Goal: Task Accomplishment & Management: Manage account settings

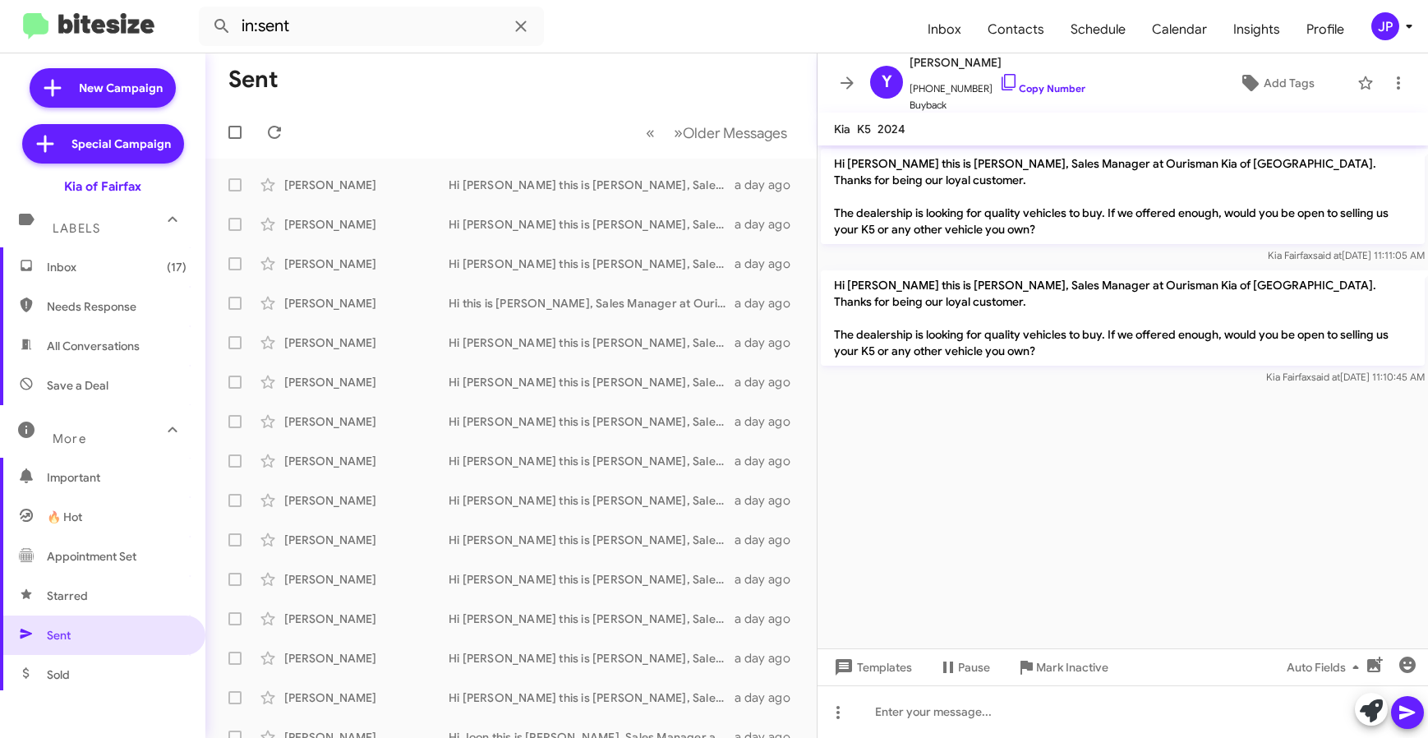
scroll to position [19, 0]
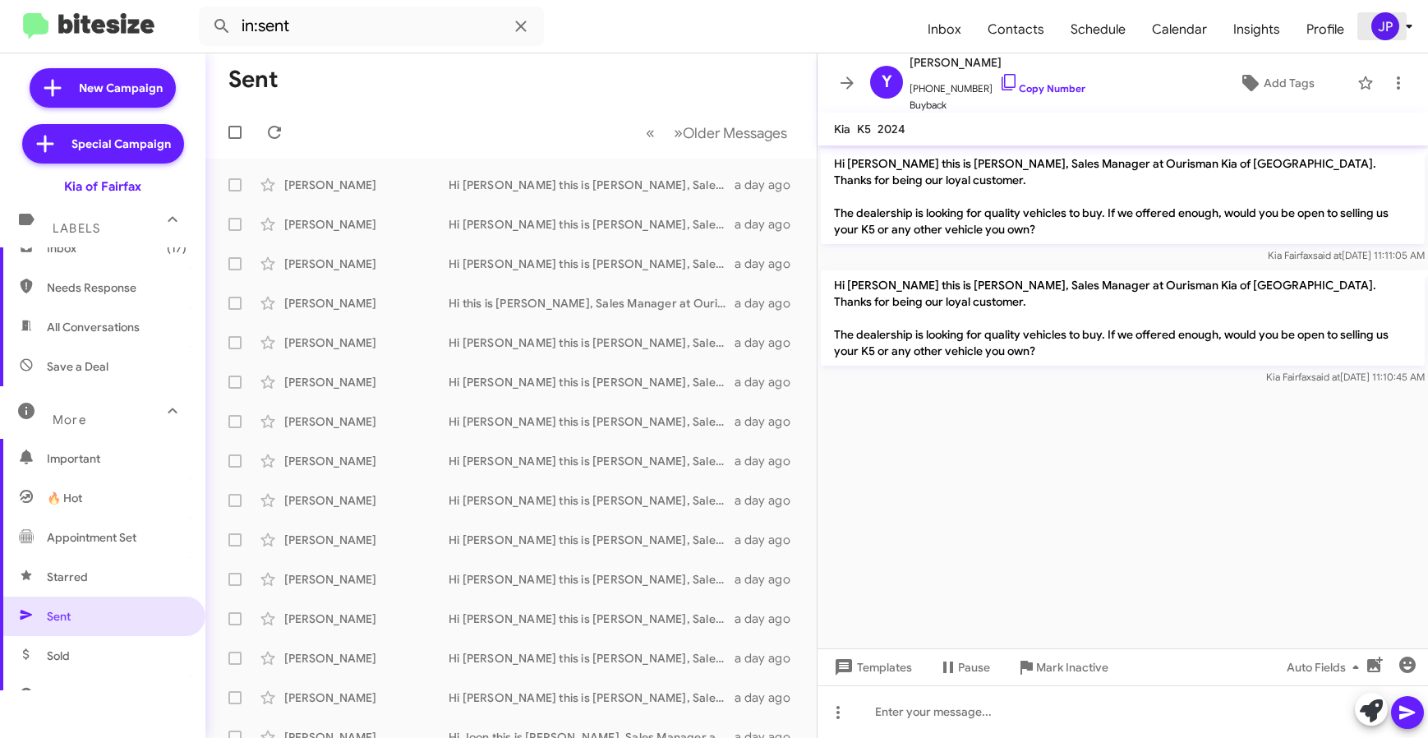
click at [1391, 39] on div "JP" at bounding box center [1386, 26] width 28 height 28
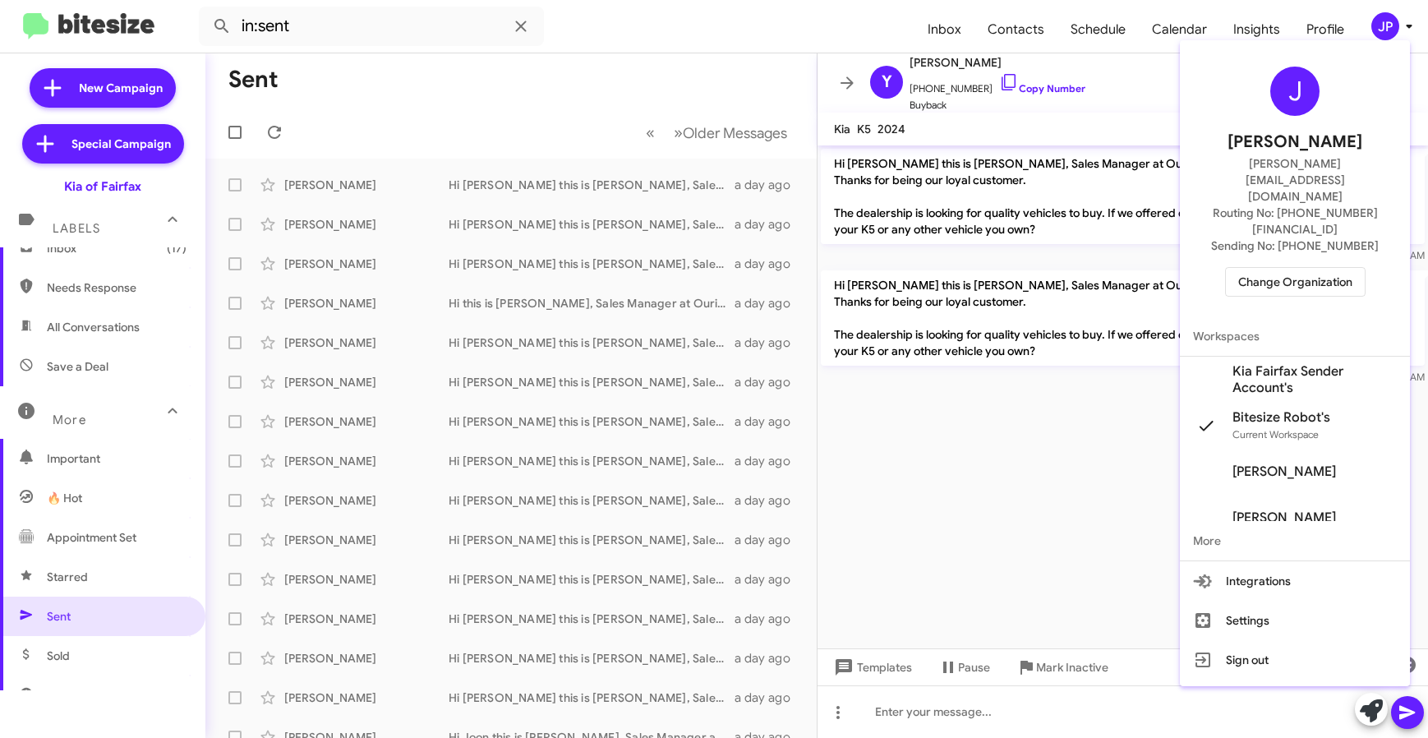
click at [1302, 268] on span "Change Organization" at bounding box center [1295, 282] width 114 height 28
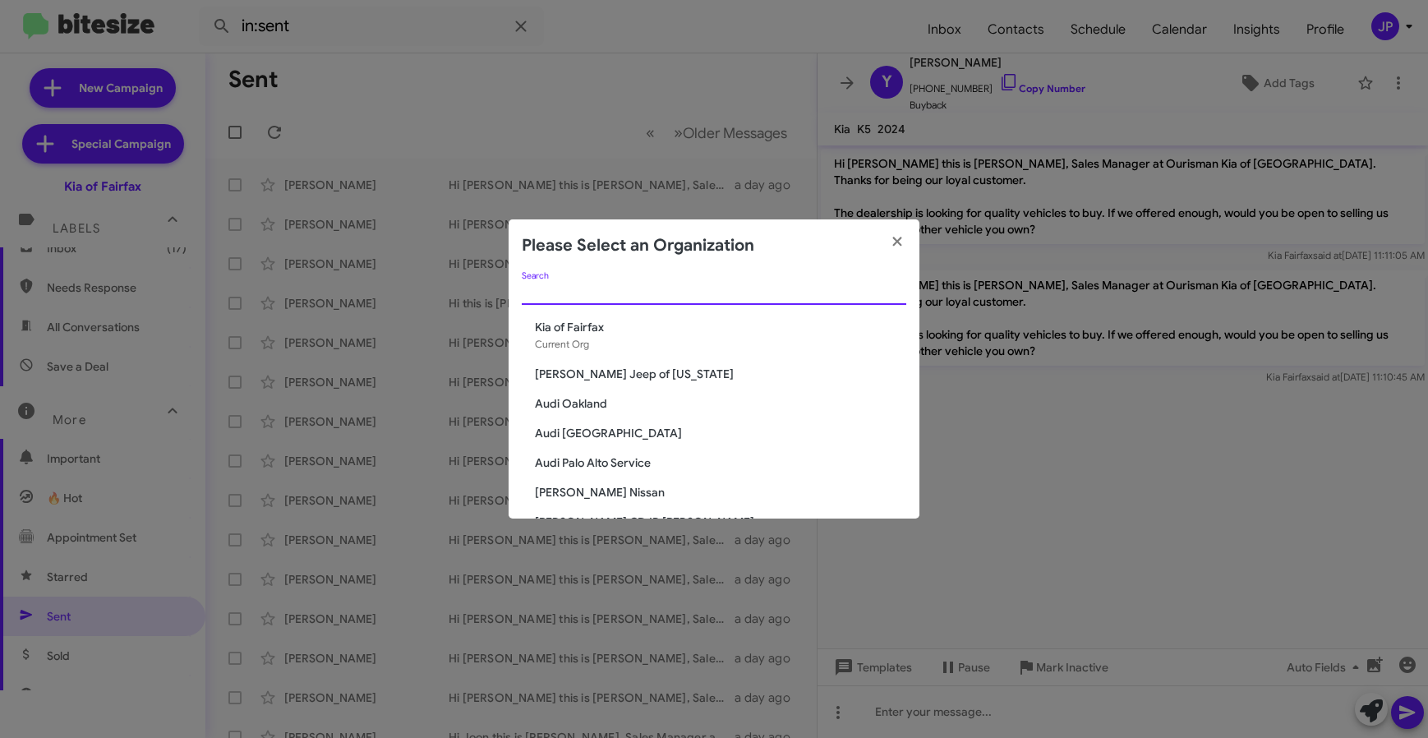
click at [699, 286] on input "Search" at bounding box center [714, 292] width 385 height 13
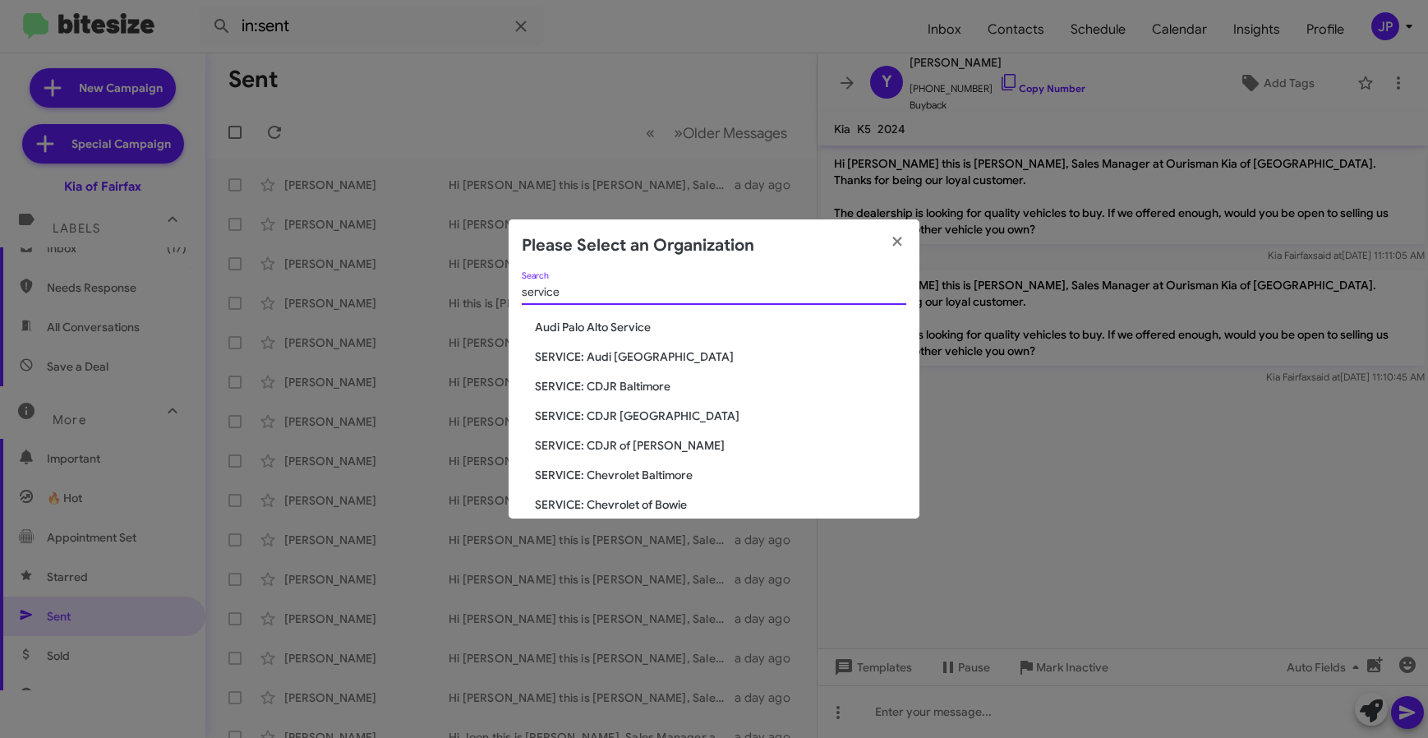
type input "service"
click at [634, 477] on span "SERVICE: Chevrolet Baltimore" at bounding box center [720, 475] width 371 height 16
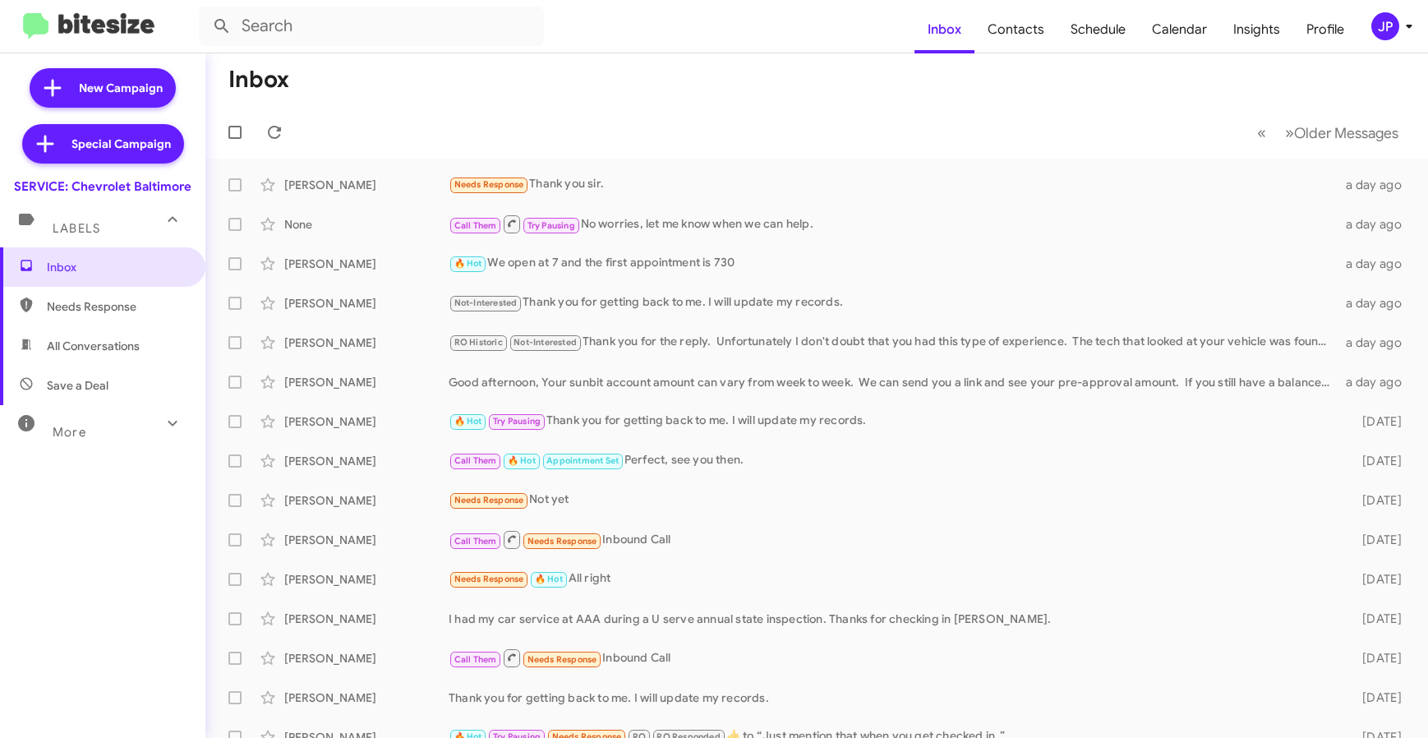
click at [1385, 30] on div "JP" at bounding box center [1386, 26] width 28 height 28
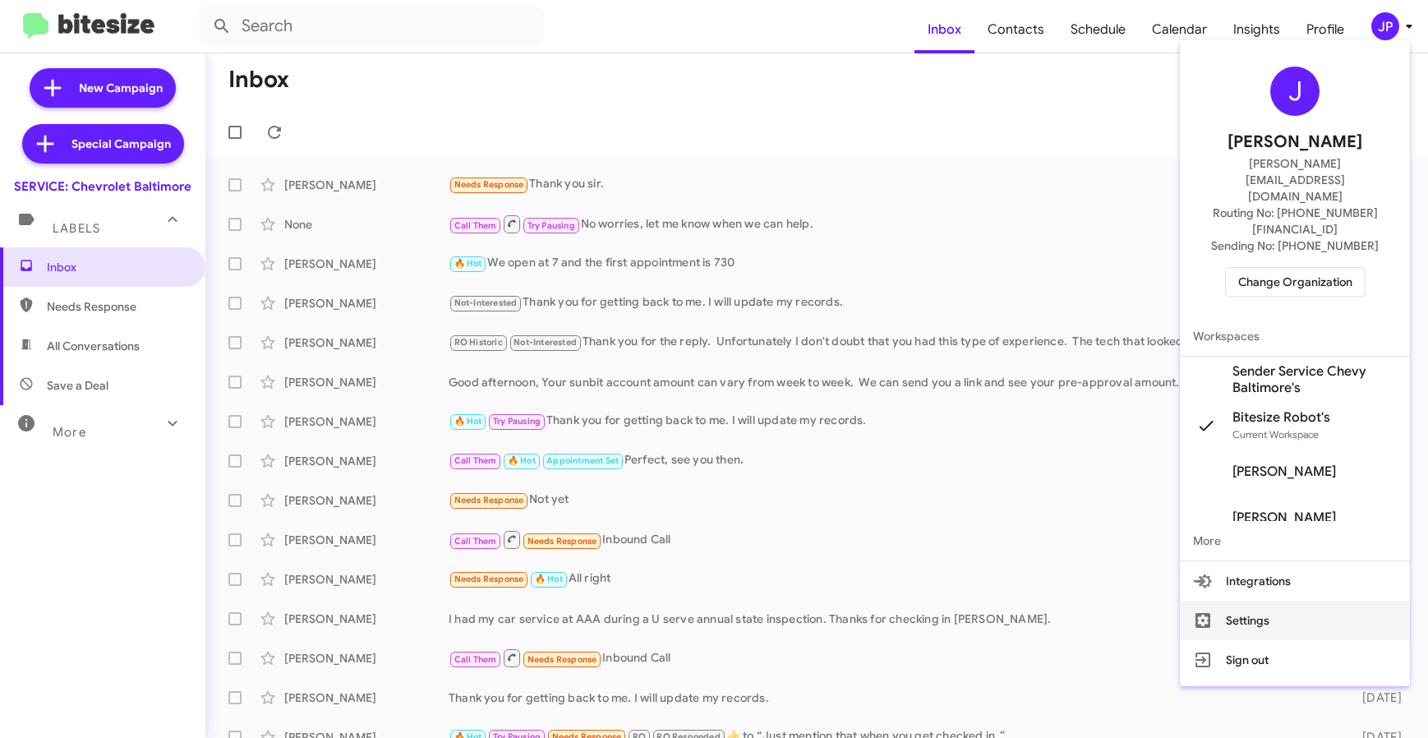
click at [1247, 601] on button "Settings" at bounding box center [1295, 620] width 230 height 39
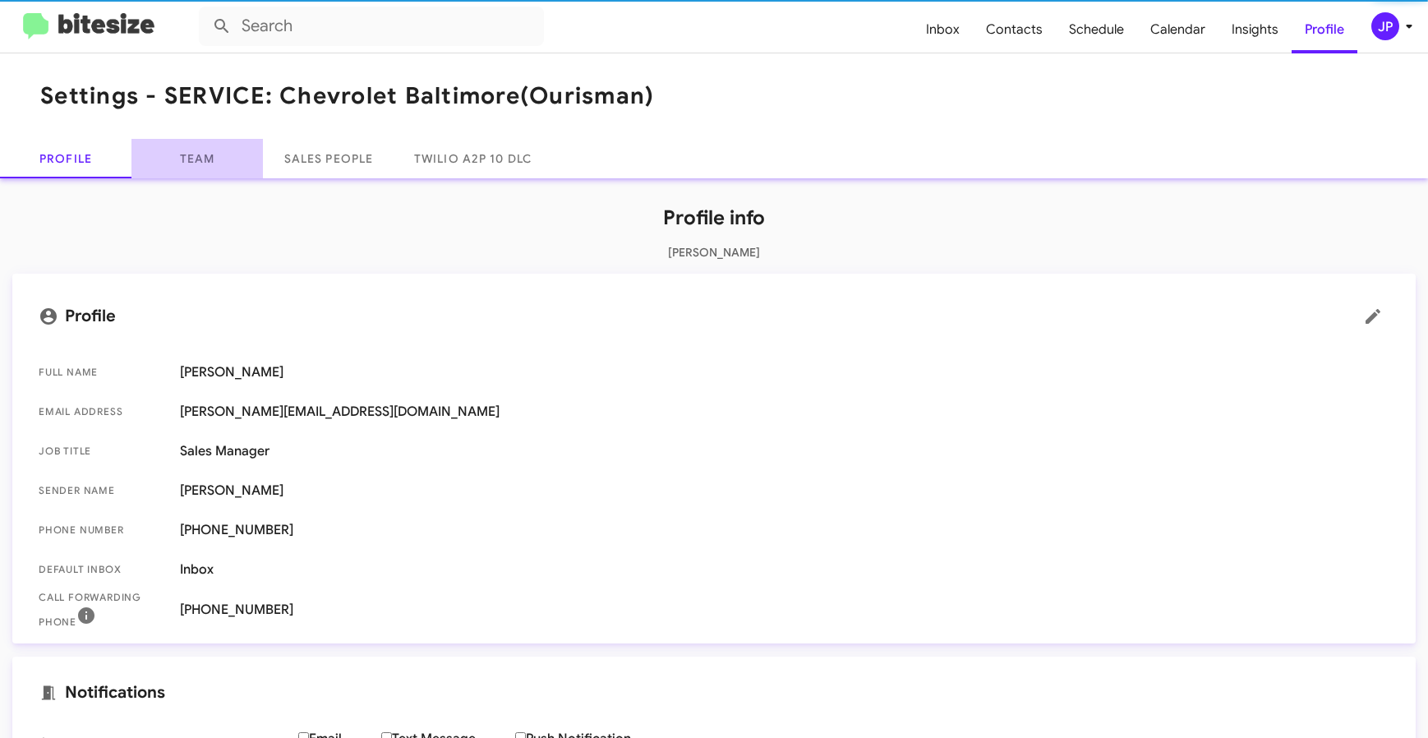
click at [187, 177] on link "Team" at bounding box center [196, 158] width 131 height 39
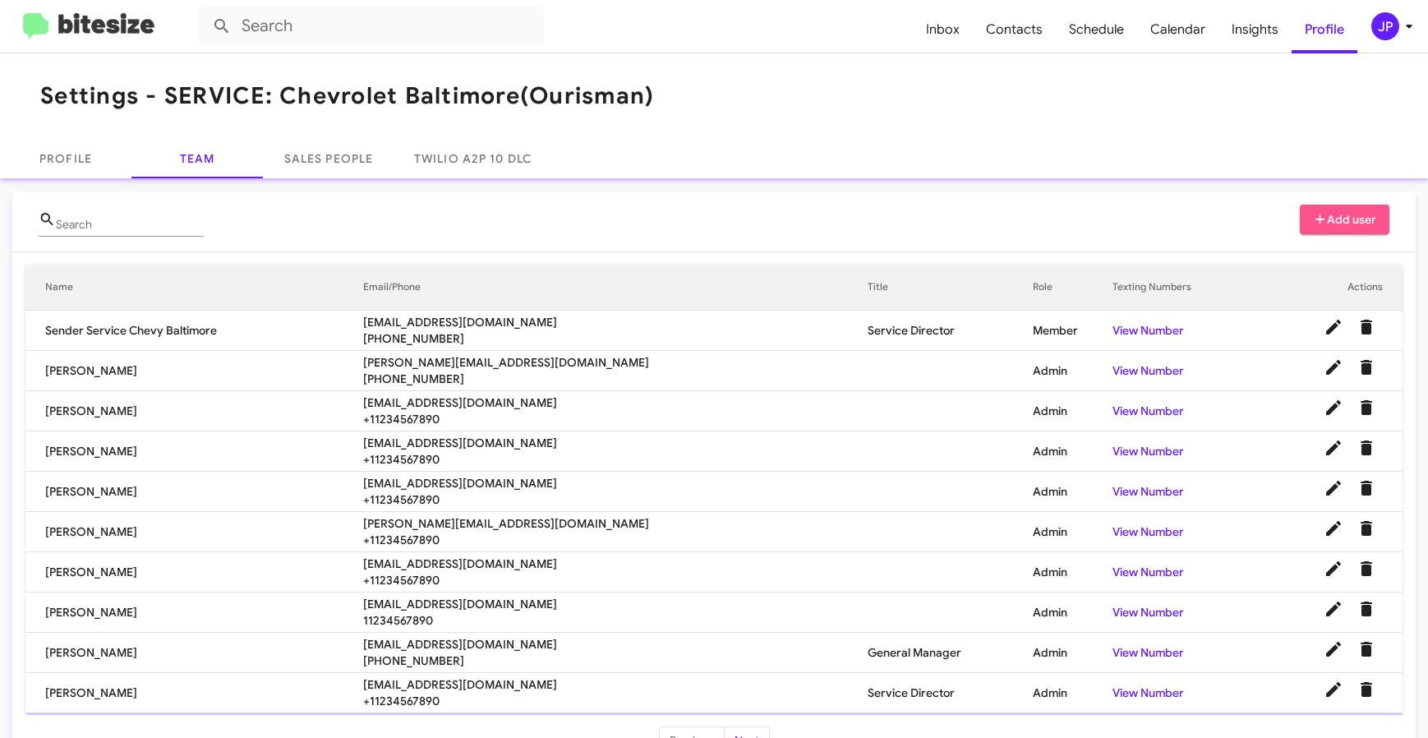
click at [1356, 213] on span "Add user" at bounding box center [1345, 220] width 64 height 30
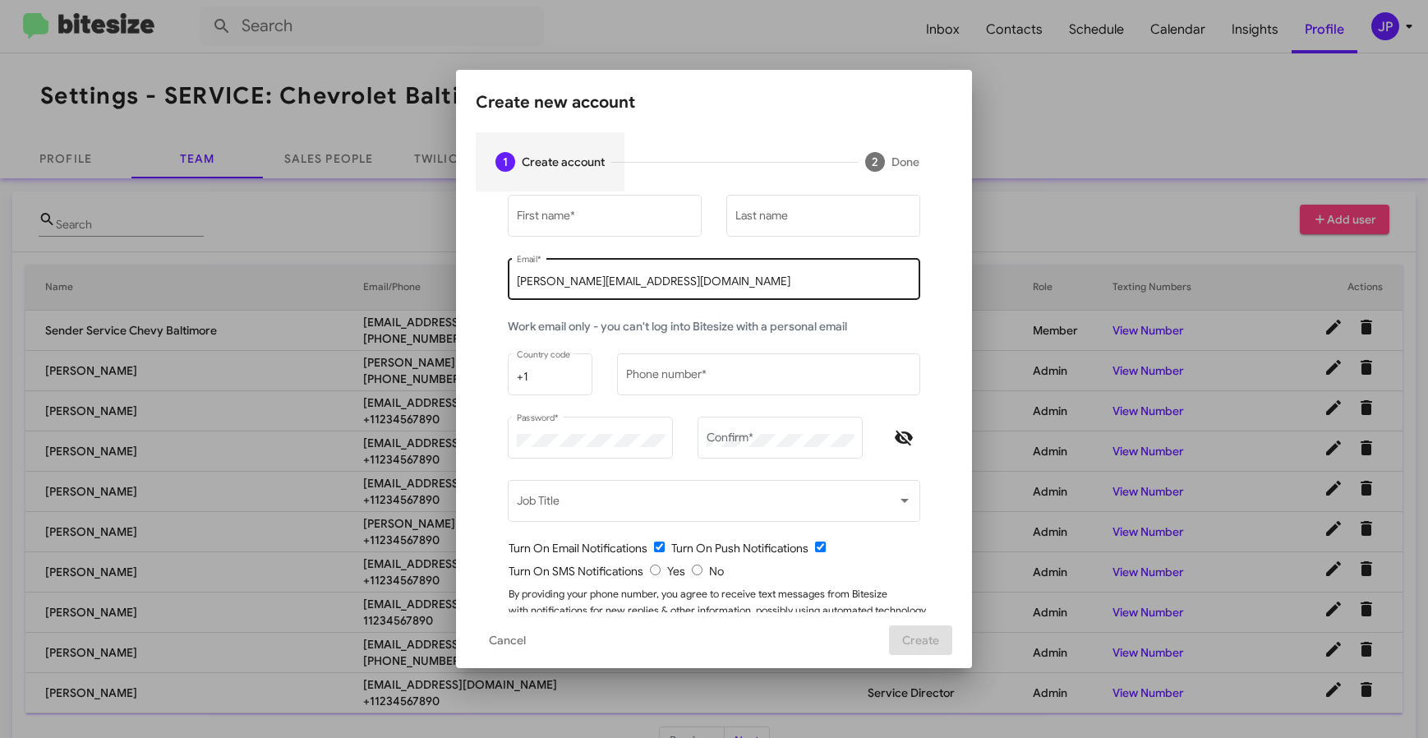
click at [620, 283] on input "[PERSON_NAME][EMAIL_ADDRESS][DOMAIN_NAME]" at bounding box center [714, 281] width 395 height 13
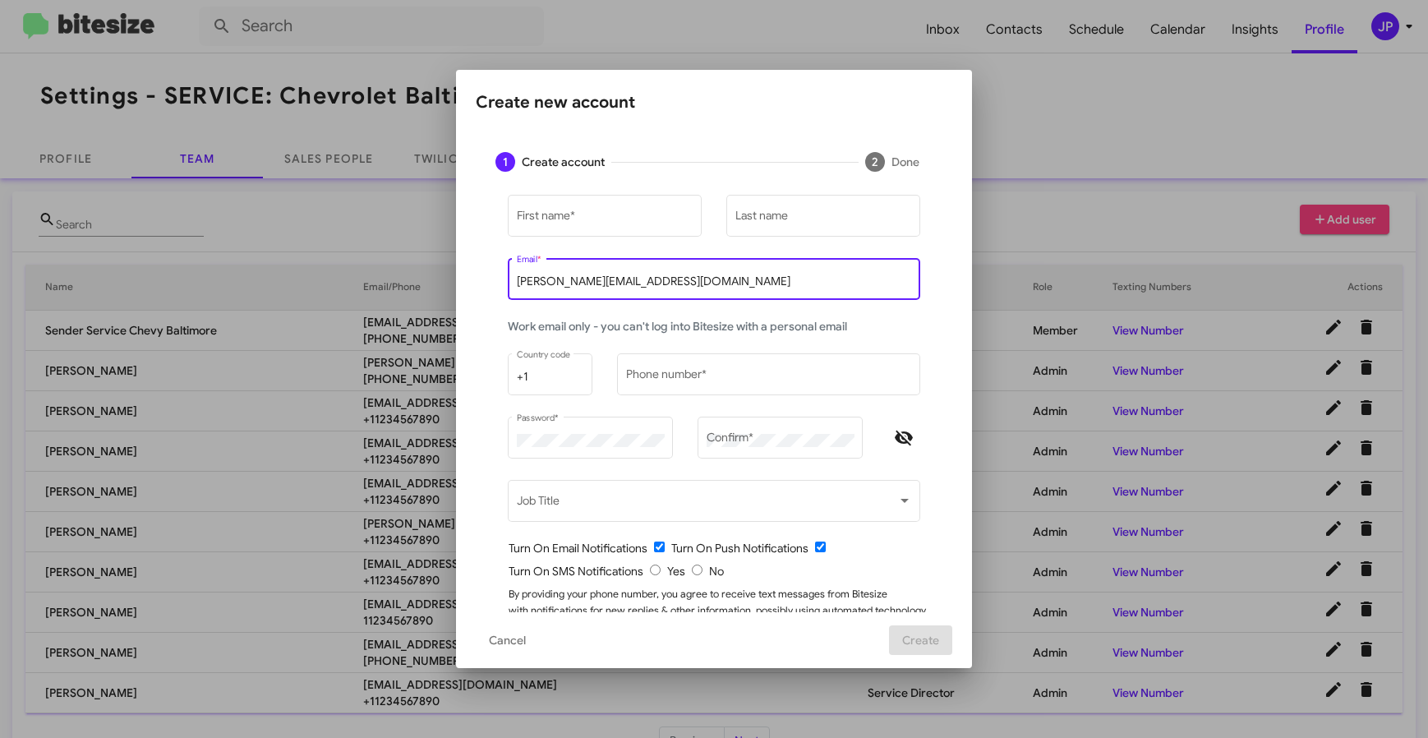
click at [620, 283] on input "[PERSON_NAME][EMAIL_ADDRESS][DOMAIN_NAME]" at bounding box center [714, 281] width 395 height 13
paste input "kaycole@ourismancars.com"
type input "kaycole@ourismancars.com"
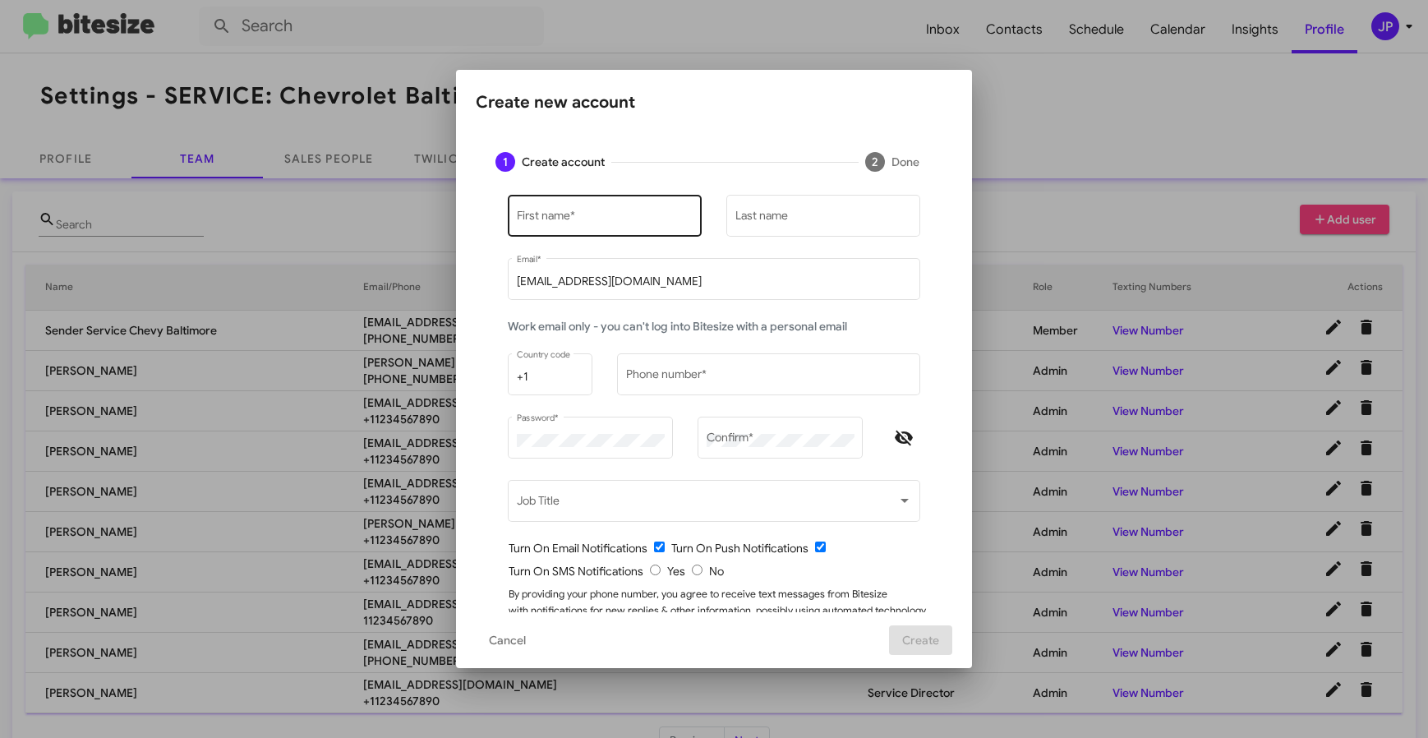
click at [595, 225] on div "First name *" at bounding box center [605, 213] width 177 height 45
type input "Kaylee"
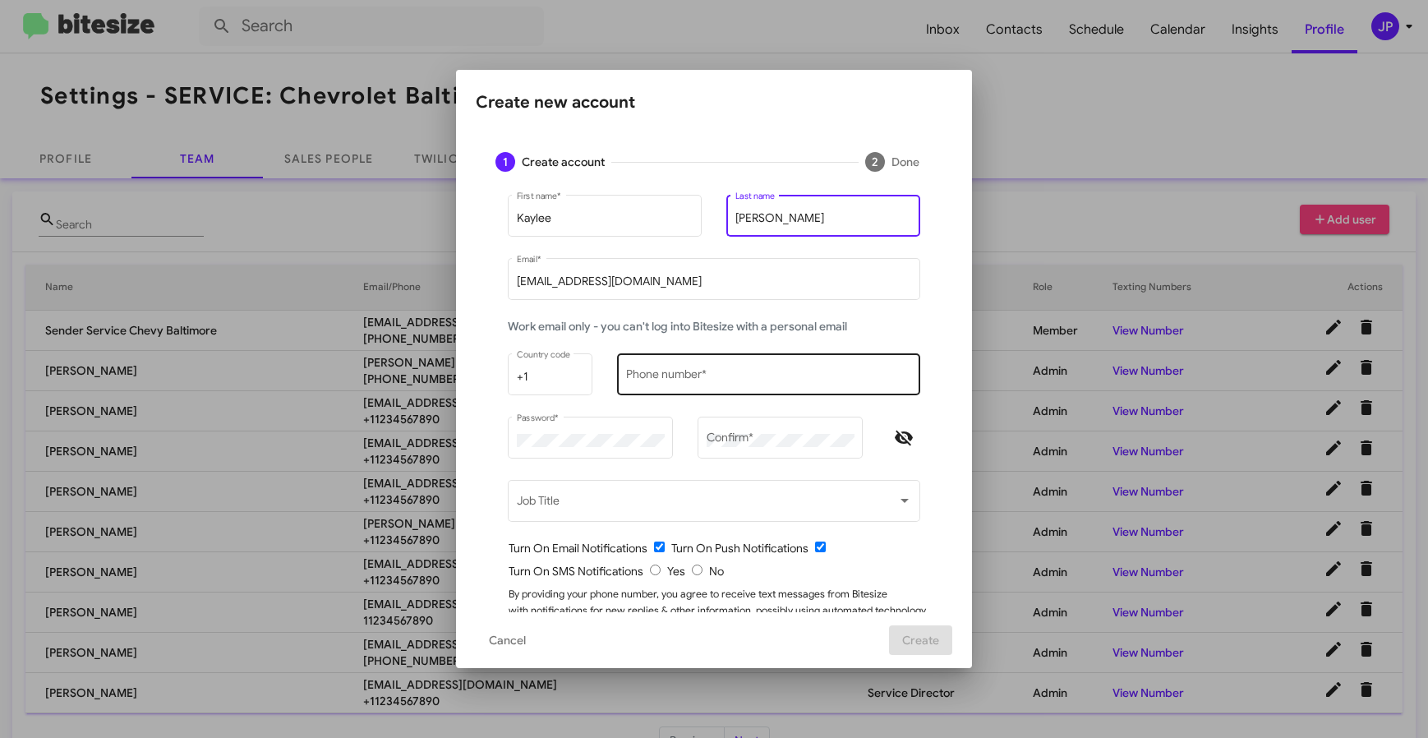
type input "Cole"
click at [640, 371] on input "Phone number *" at bounding box center [769, 377] width 286 height 13
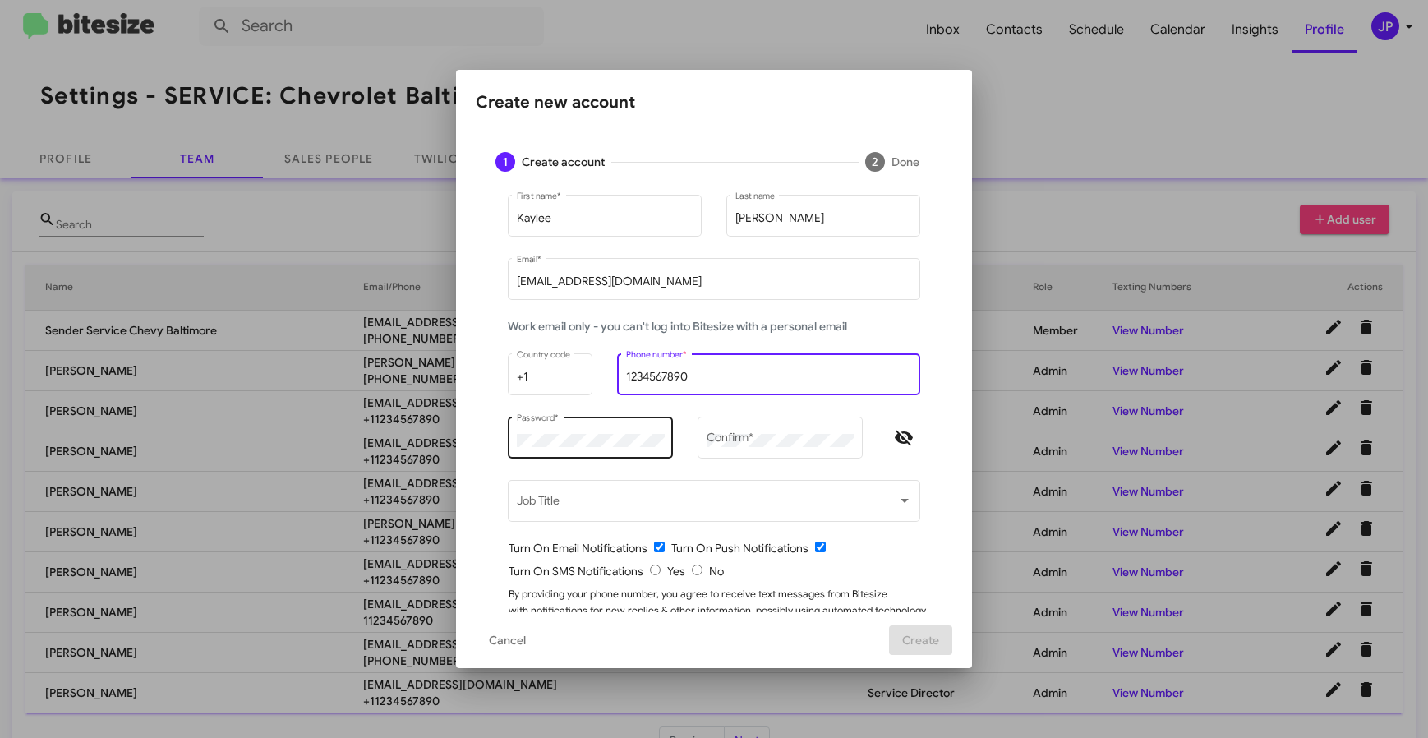
type input "1234567890"
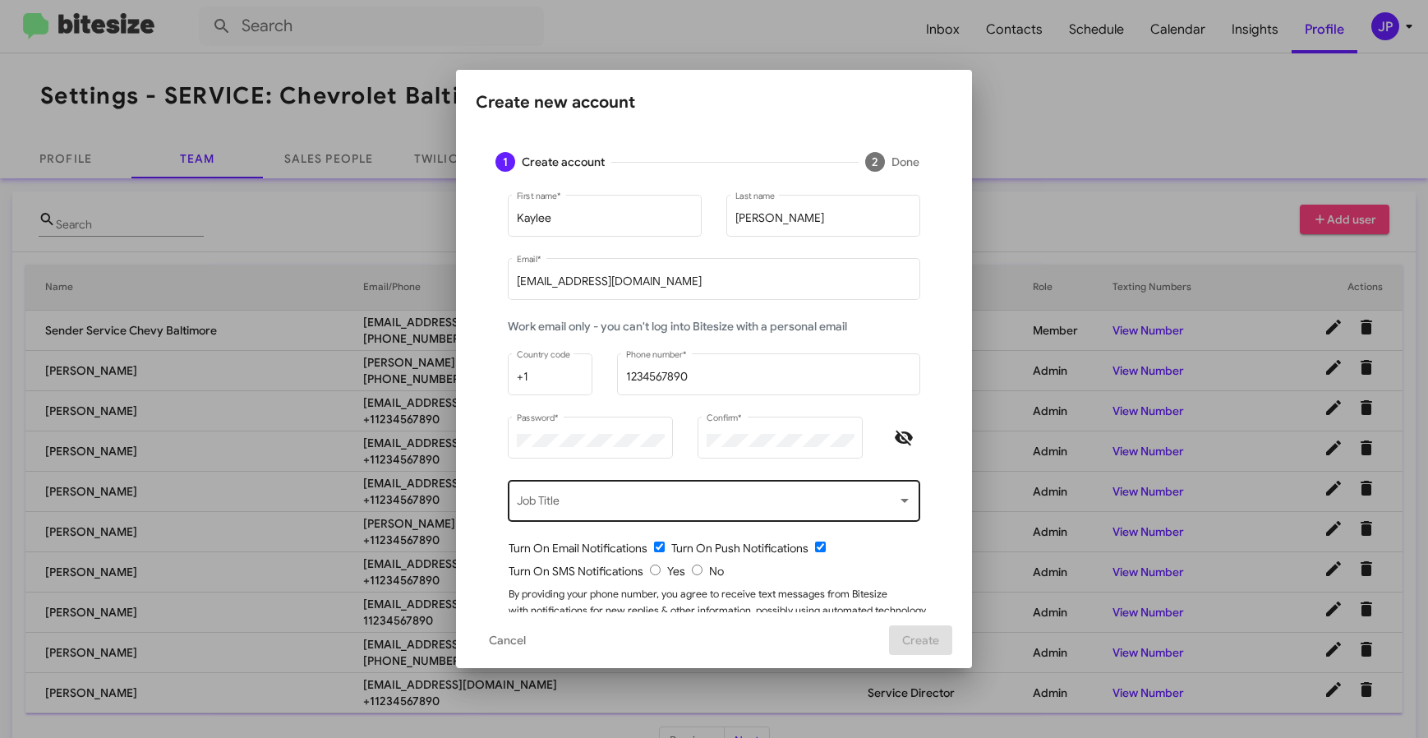
click at [583, 481] on div "Job Title" at bounding box center [714, 499] width 395 height 45
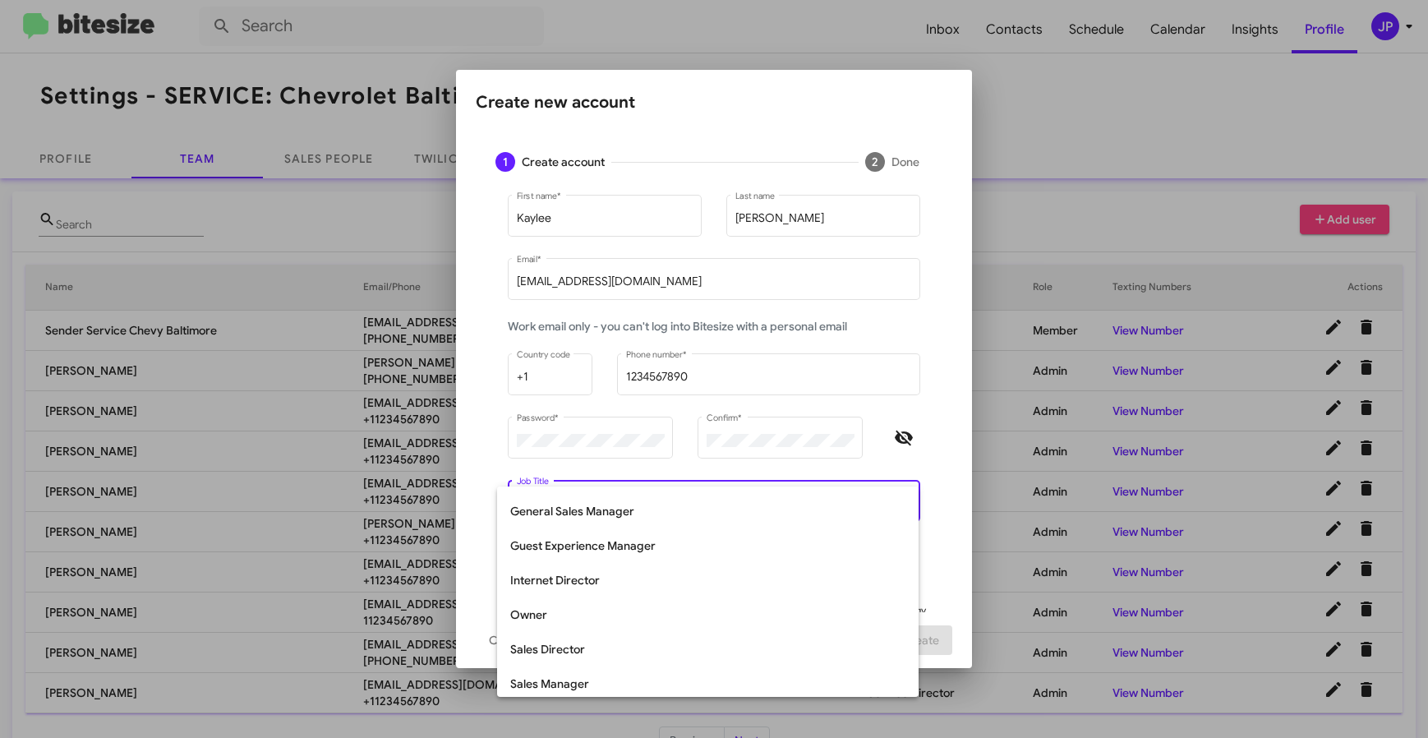
scroll to position [342, 0]
click at [945, 572] on div at bounding box center [714, 369] width 1428 height 738
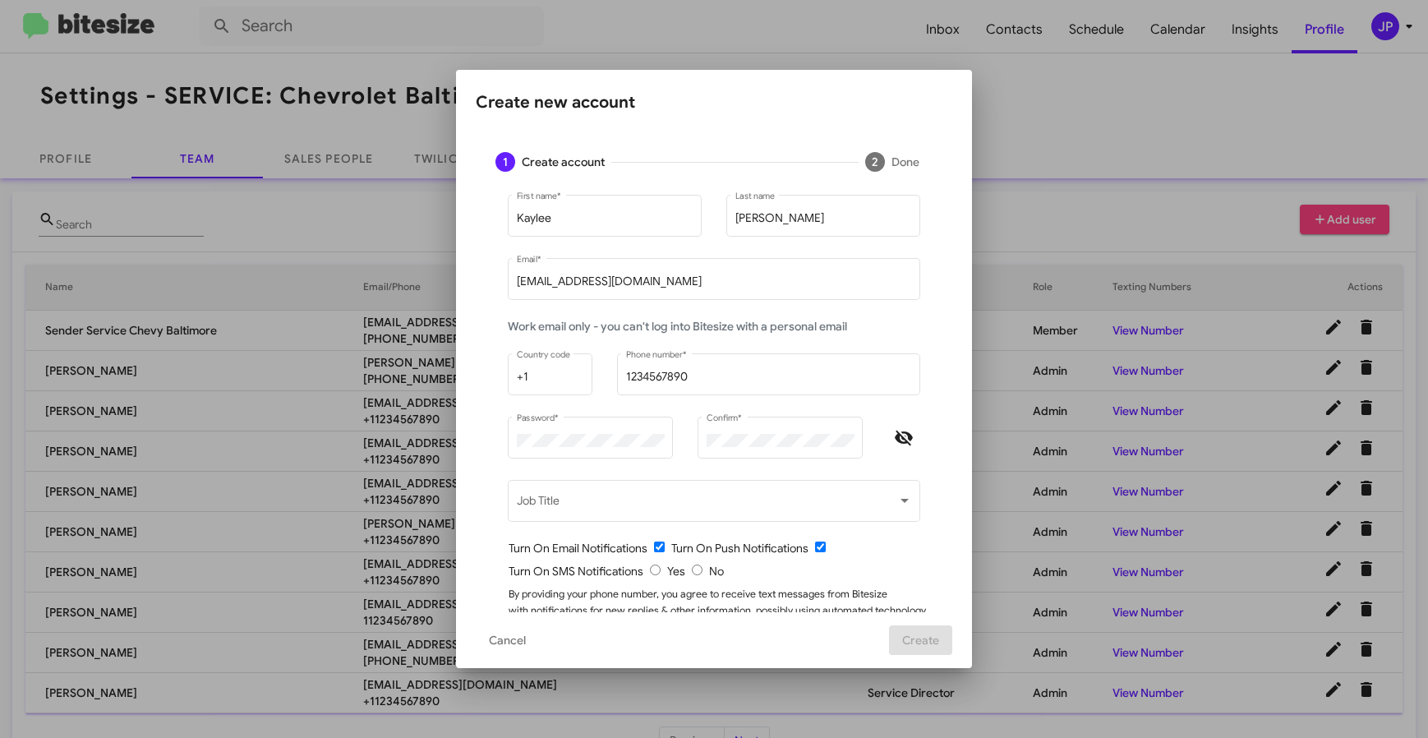
click at [692, 574] on input "radio" at bounding box center [697, 570] width 11 height 11
radio input "true"
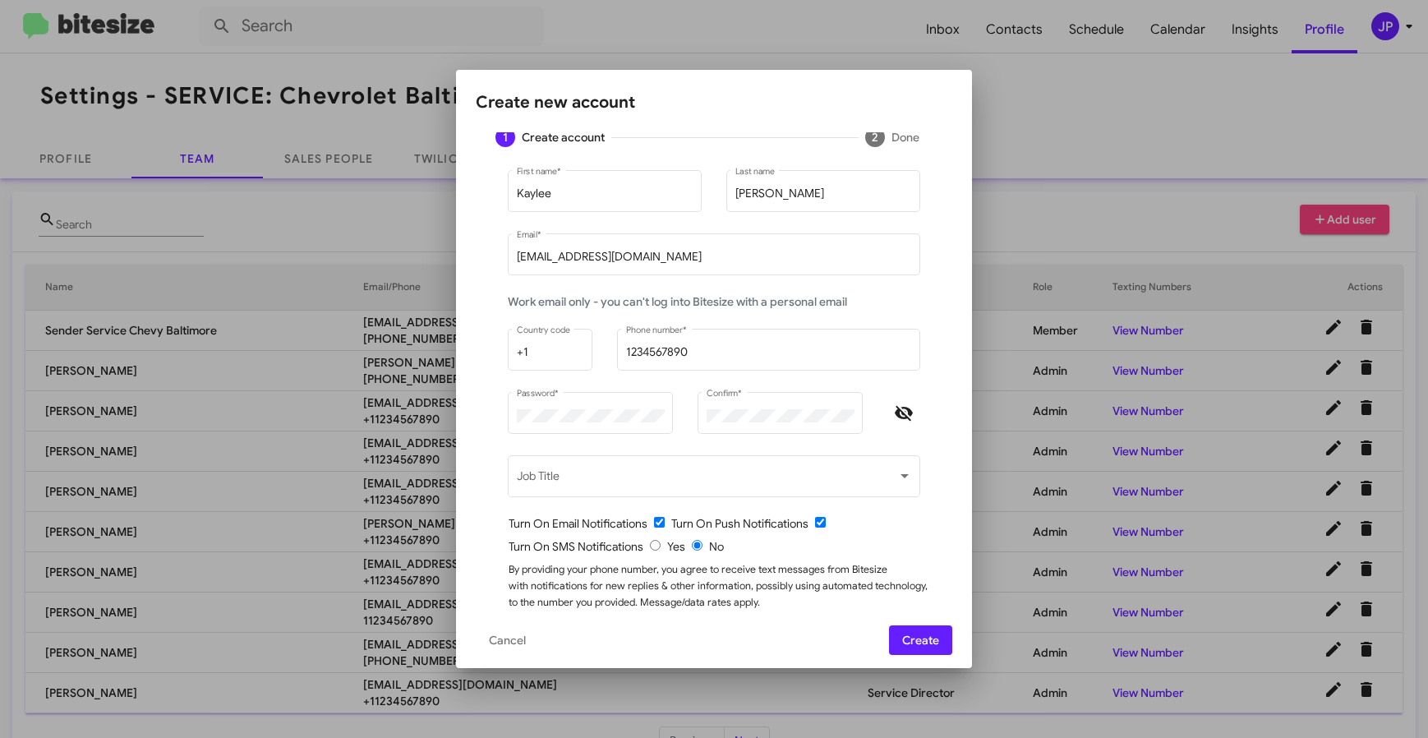
scroll to position [59, 0]
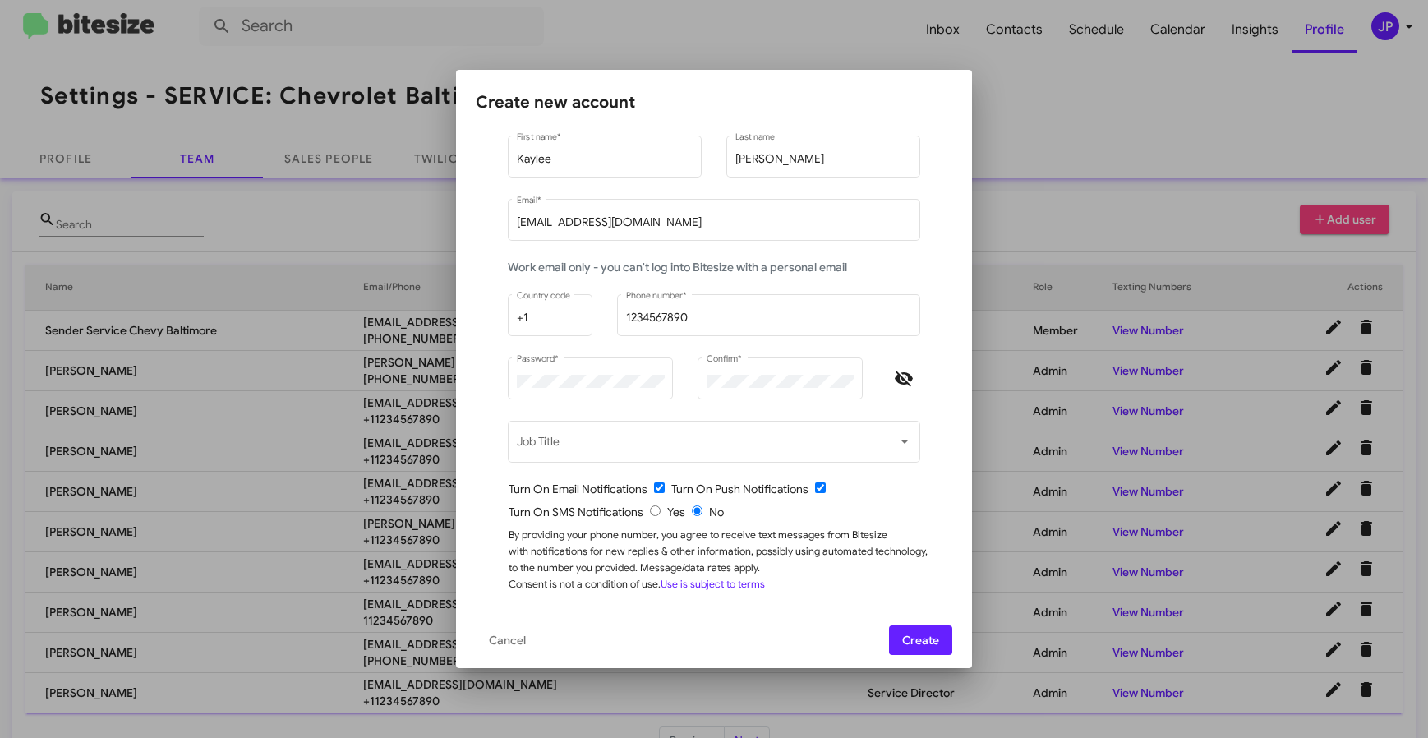
click at [925, 649] on span "Create" at bounding box center [920, 640] width 37 height 30
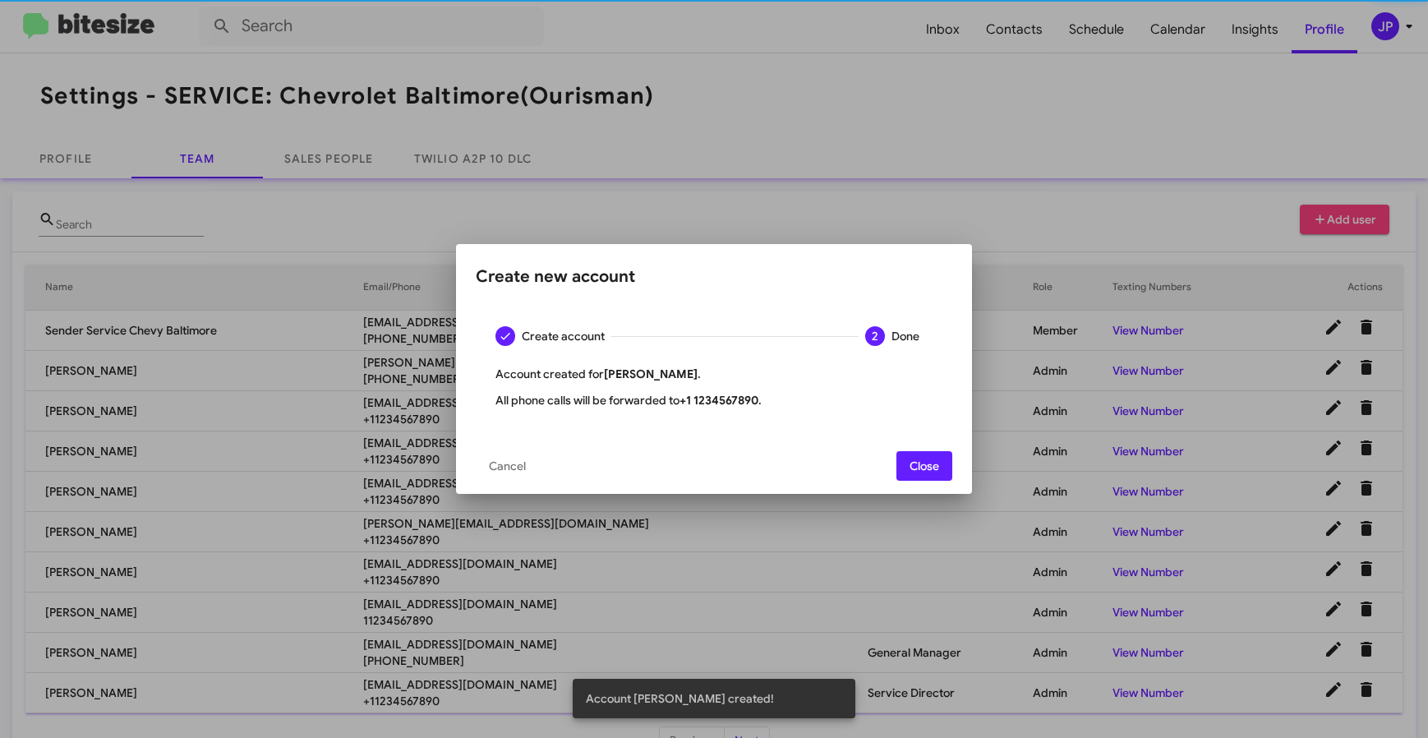
scroll to position [0, 0]
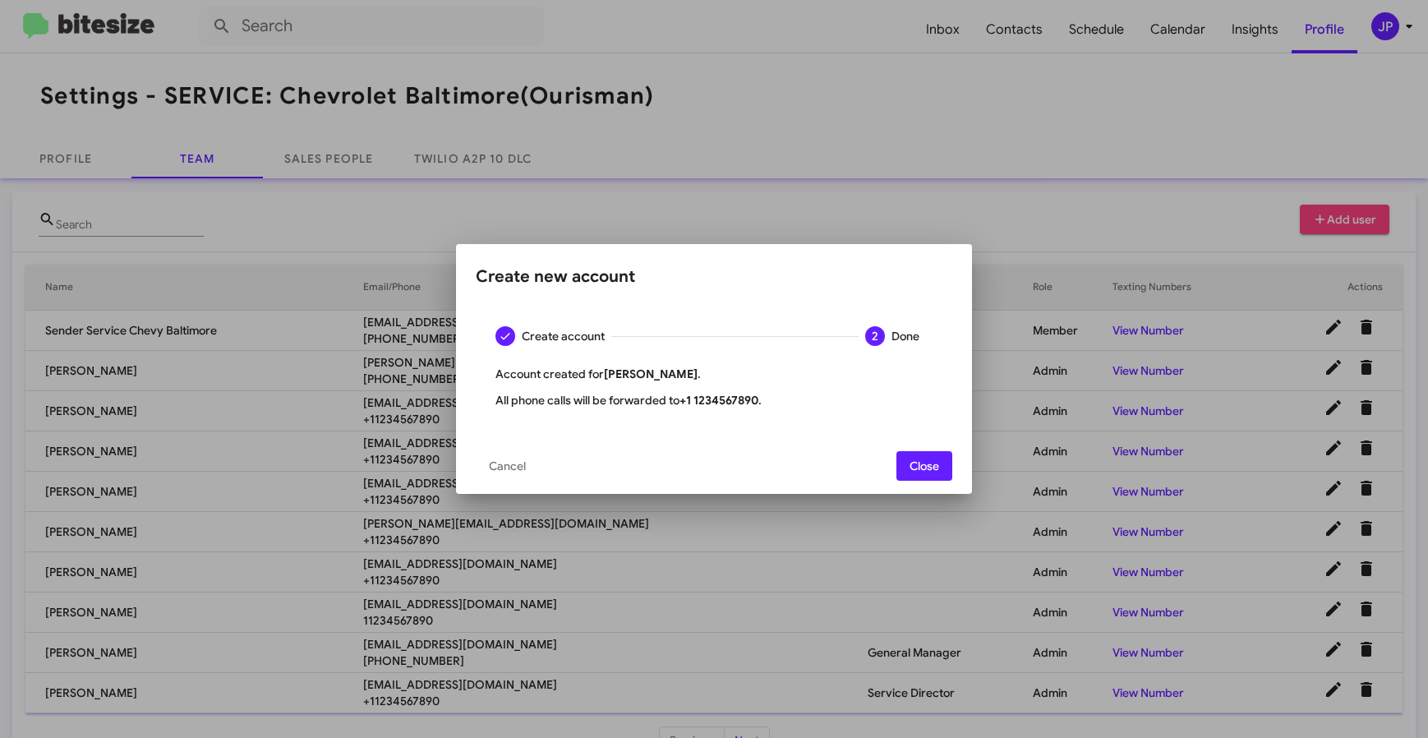
click at [915, 470] on span "Close" at bounding box center [925, 466] width 30 height 30
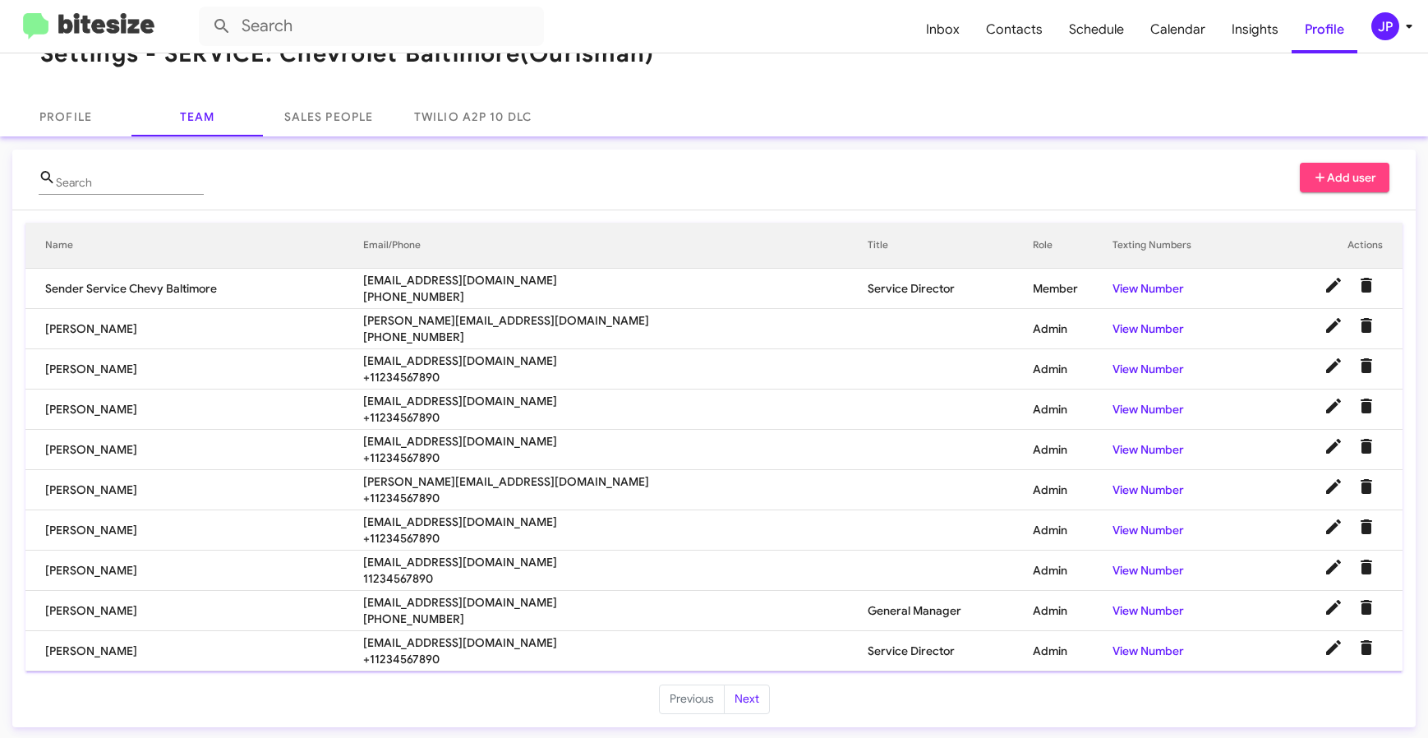
scroll to position [44, 0]
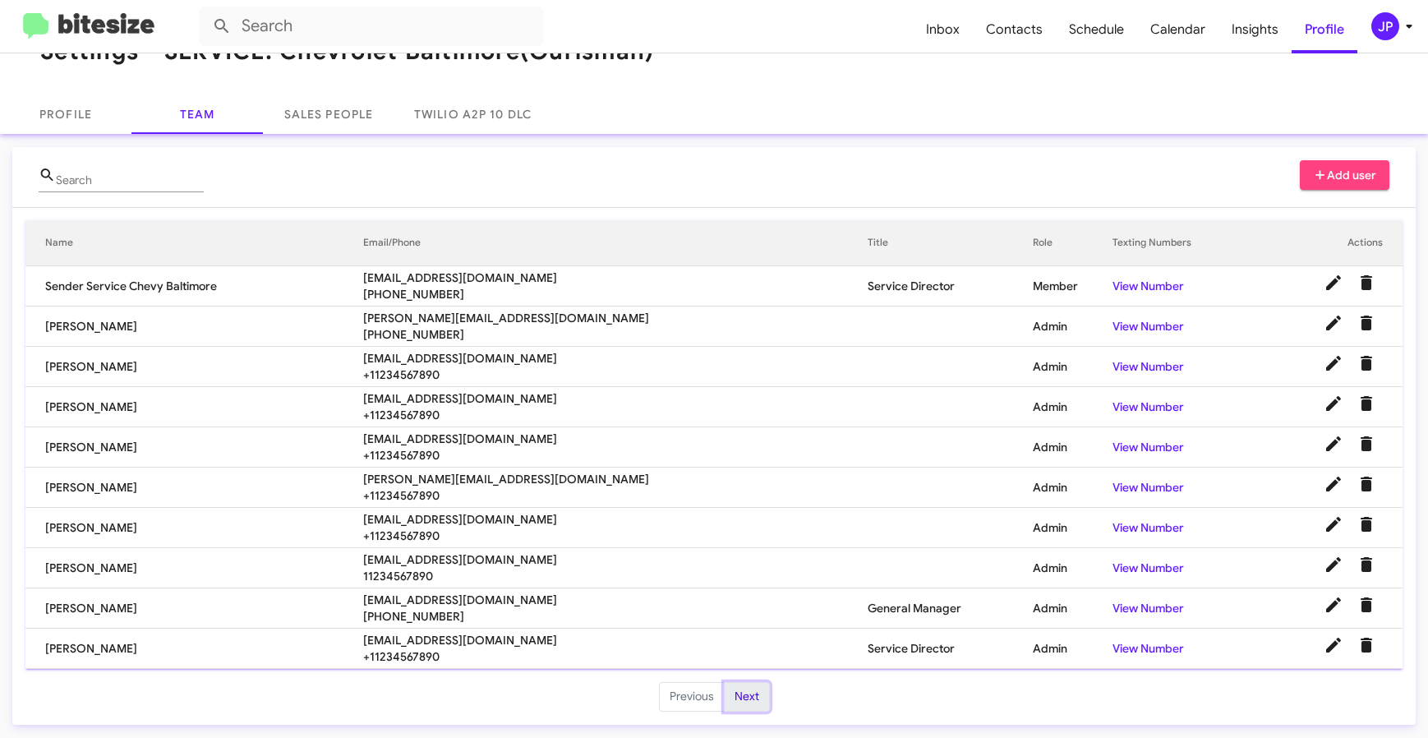
click at [740, 698] on button "Next" at bounding box center [747, 697] width 46 height 30
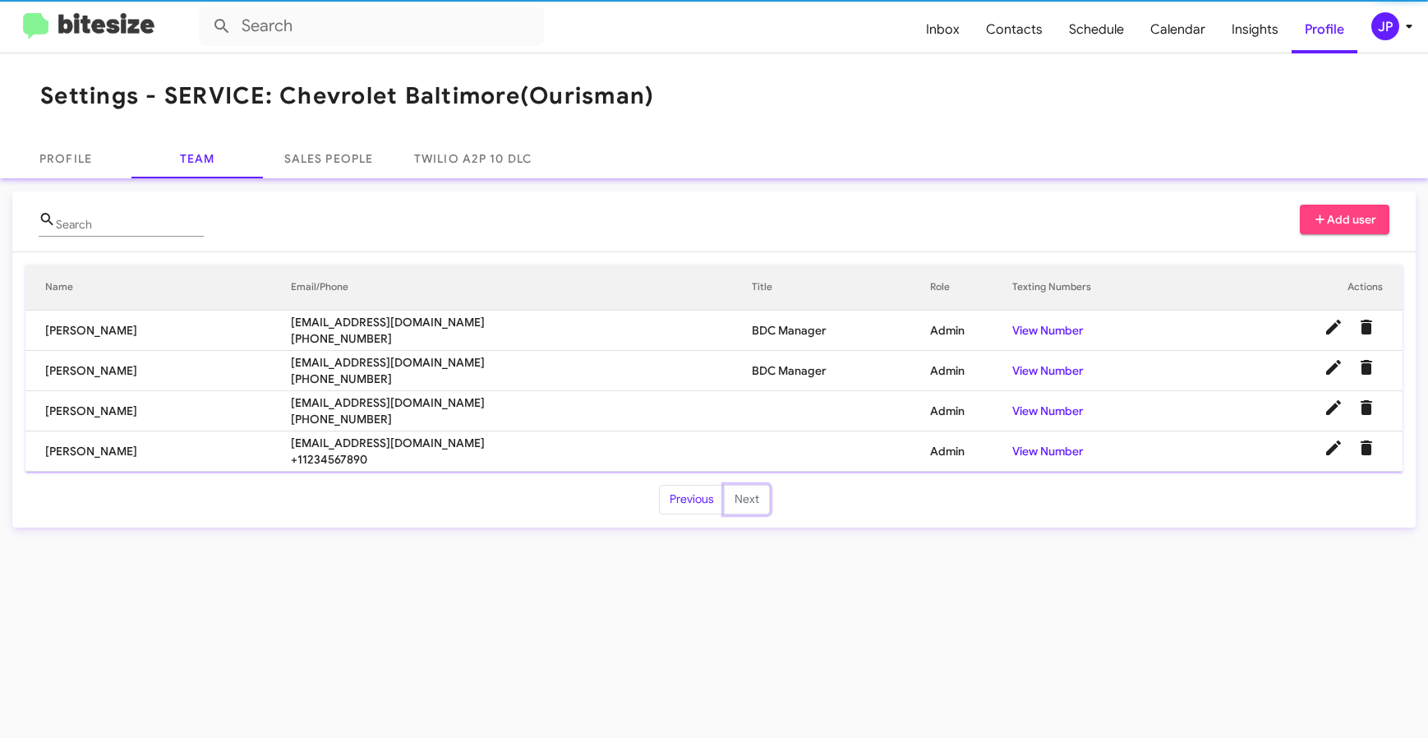
scroll to position [0, 0]
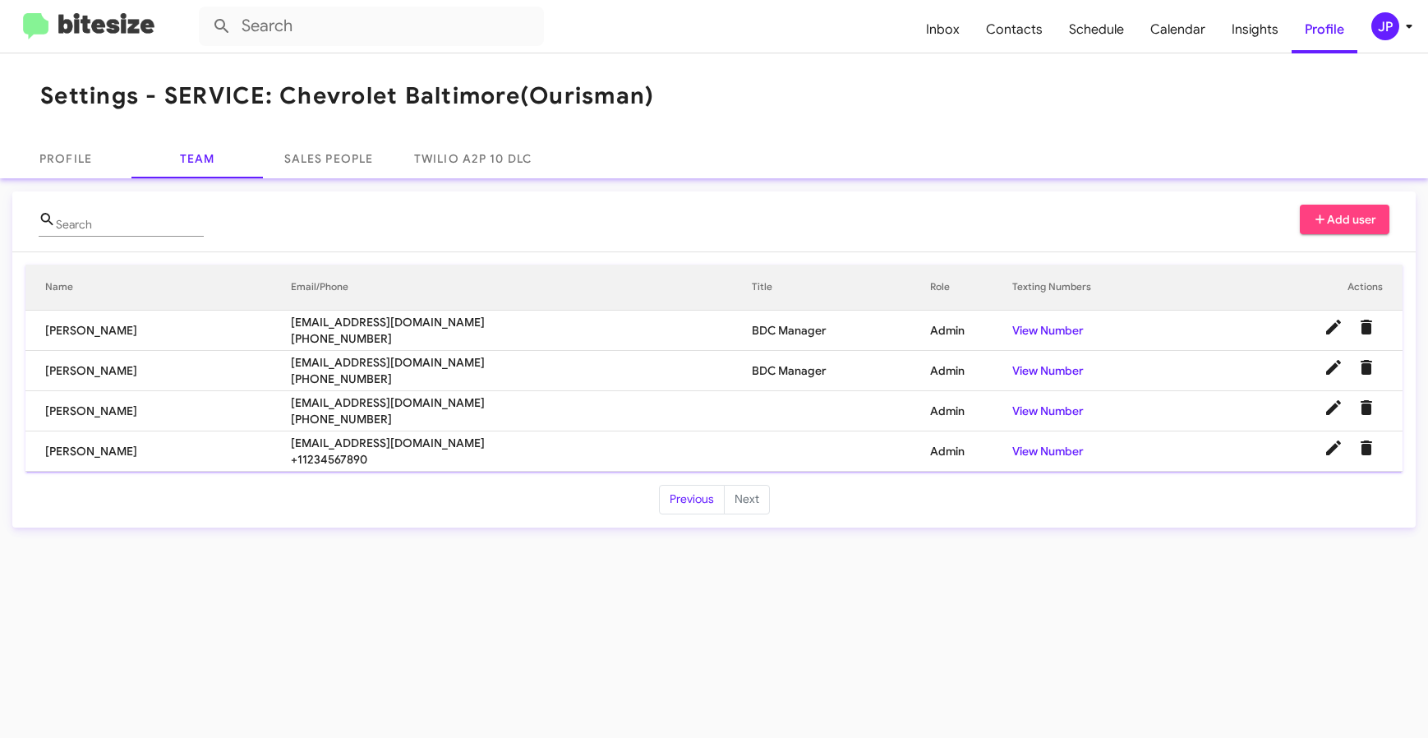
click at [1397, 22] on div "JP" at bounding box center [1386, 26] width 28 height 28
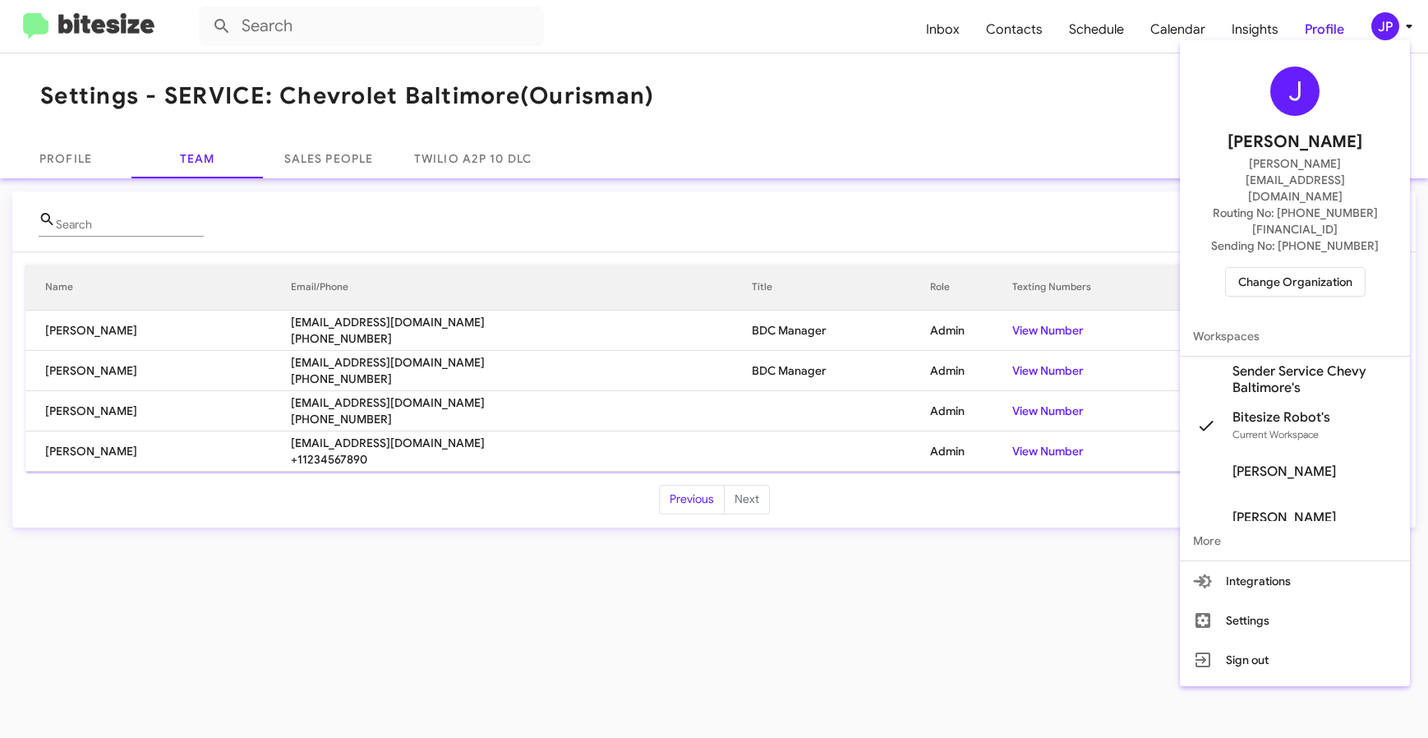
click at [1314, 268] on span "Change Organization" at bounding box center [1295, 282] width 114 height 28
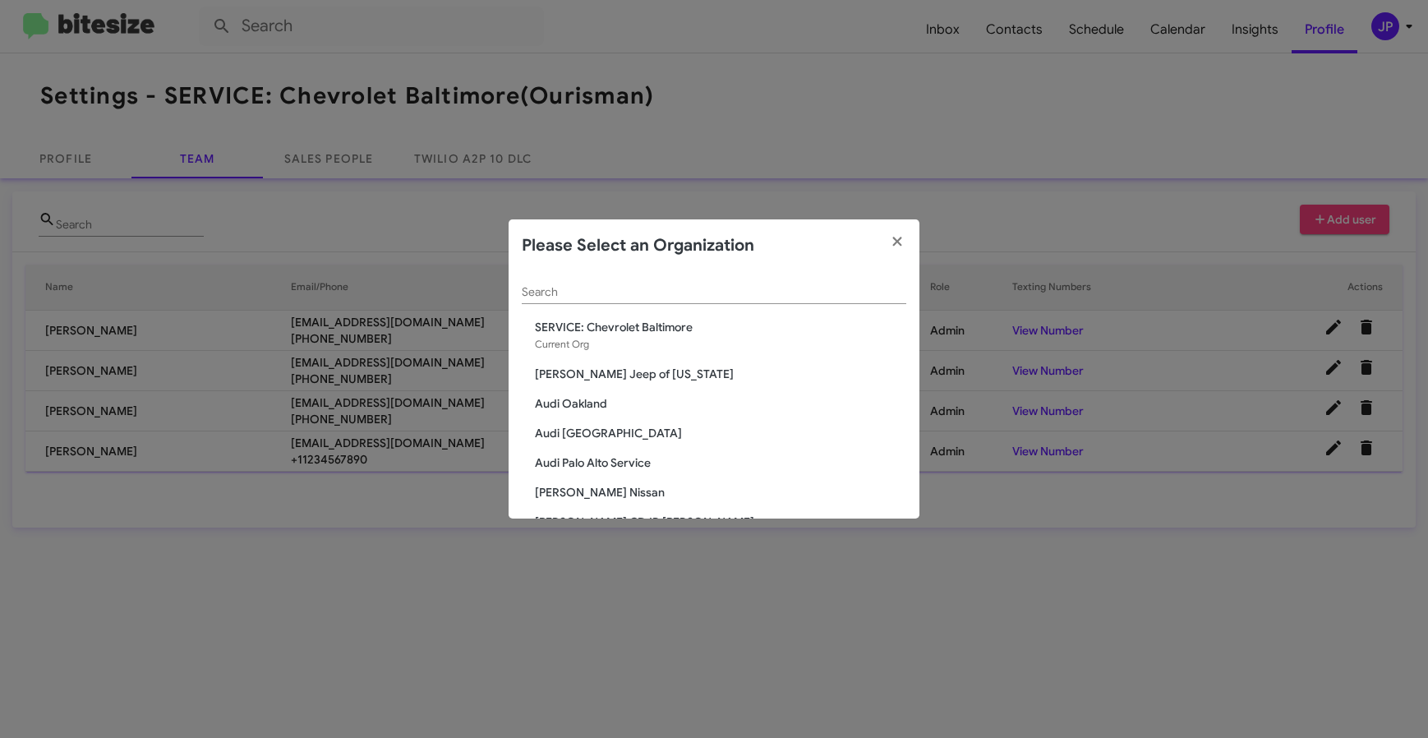
click at [724, 287] on input "Search" at bounding box center [714, 292] width 385 height 13
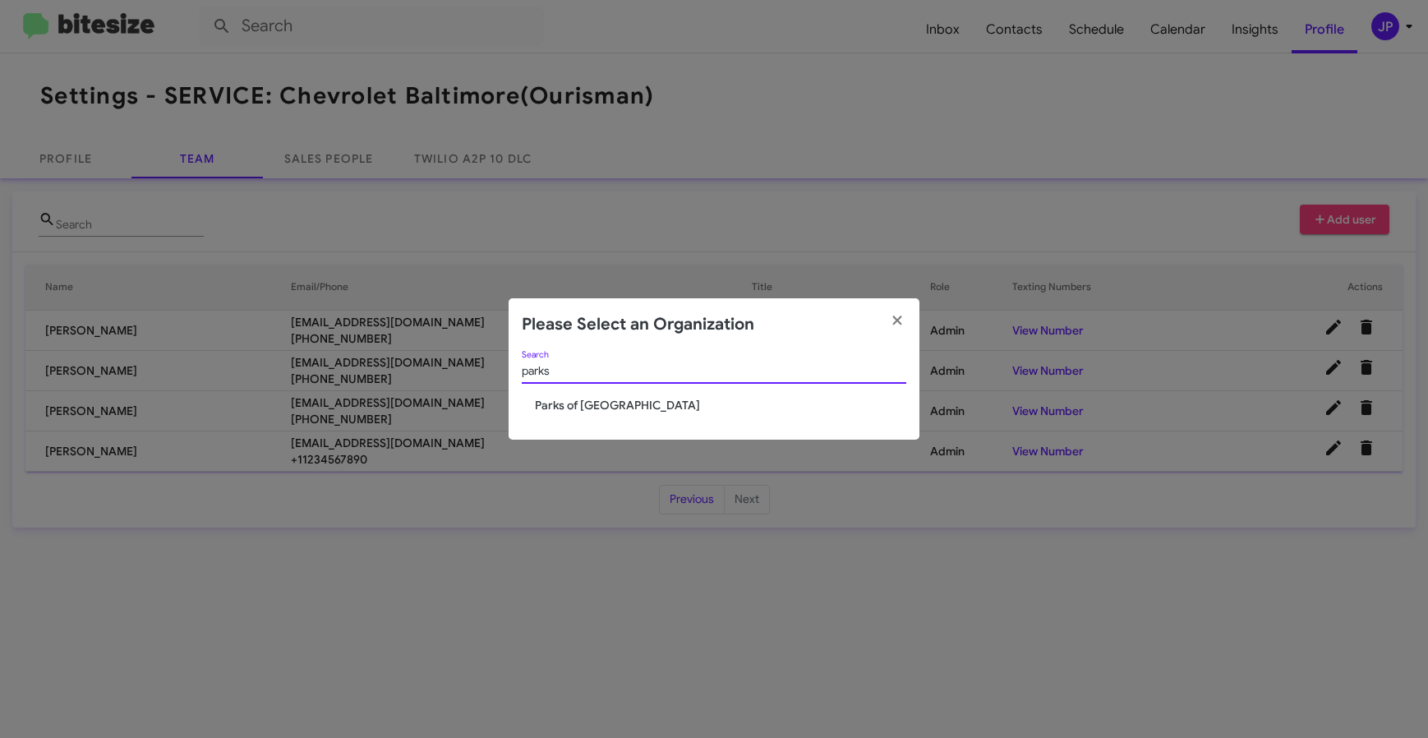
type input "parks"
click at [578, 409] on span "Parks of [GEOGRAPHIC_DATA]" at bounding box center [720, 405] width 371 height 16
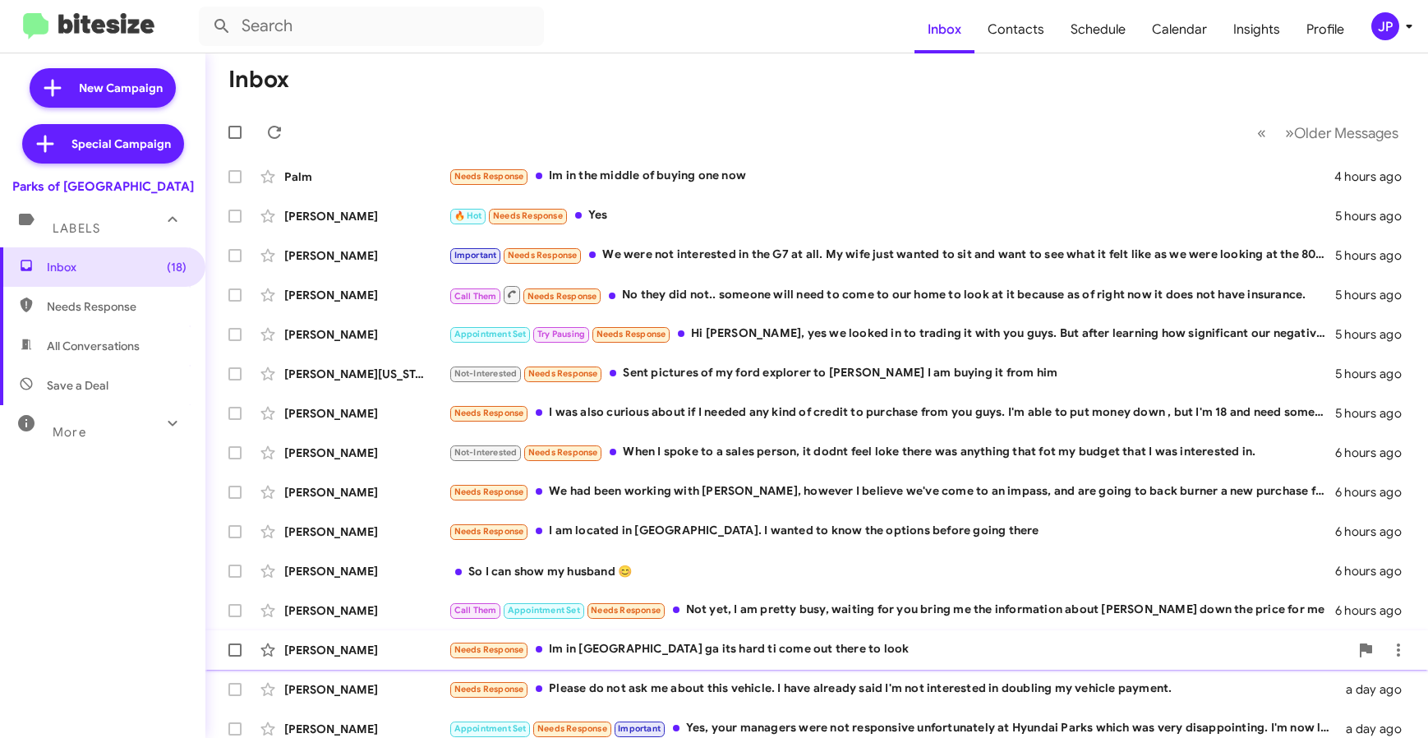
scroll to position [216, 0]
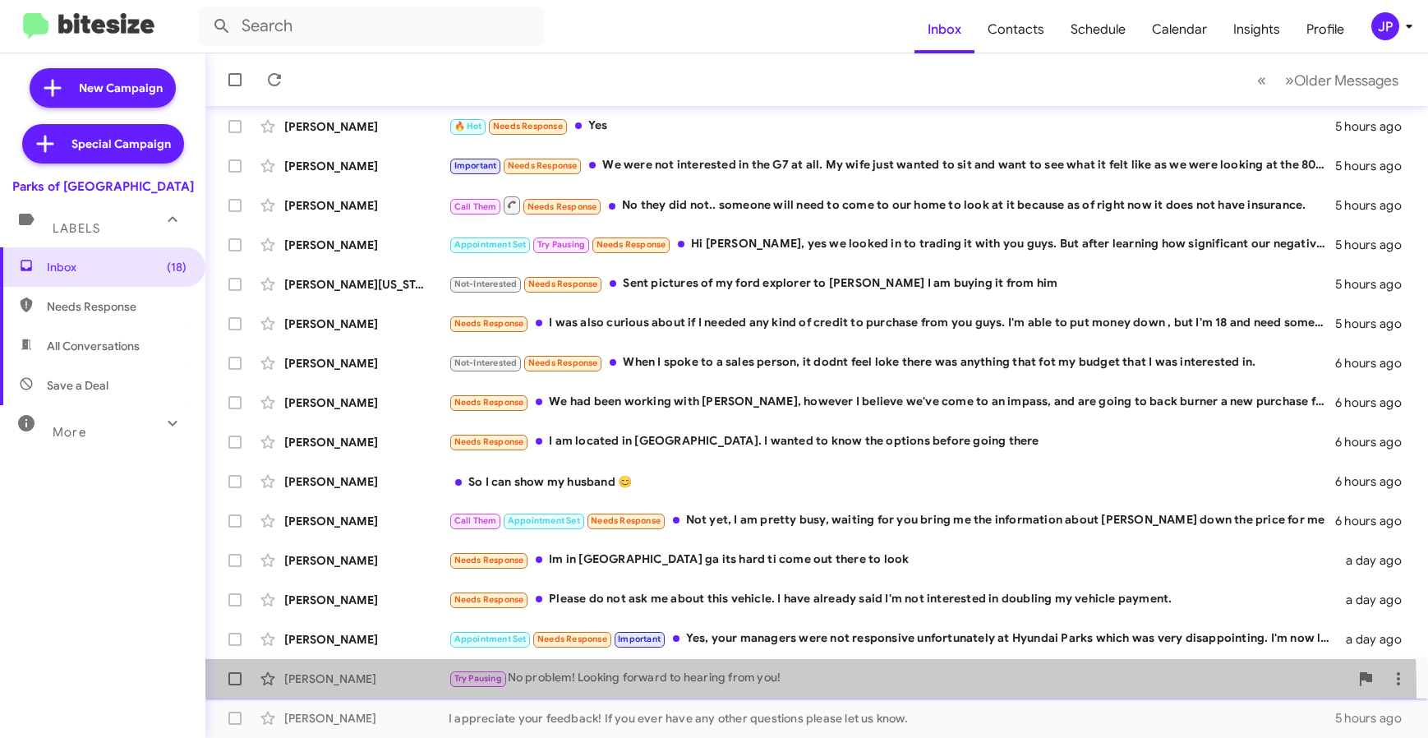
click at [668, 692] on div "[PERSON_NAME] Try Pausing No problem! Looking forward to hearing from you! 5 ho…" at bounding box center [817, 678] width 1196 height 33
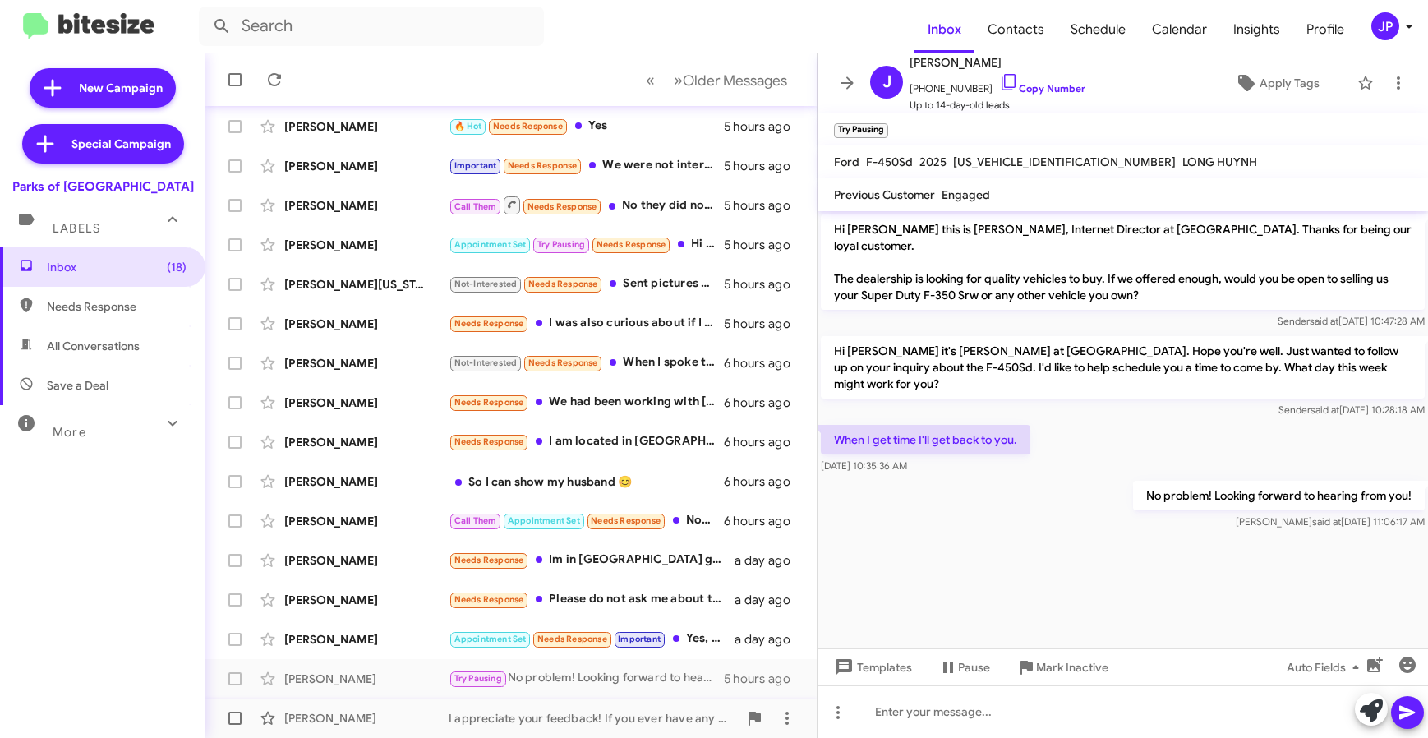
click at [624, 725] on div "I appreciate your feedback! If you ever have any other questions please let us …" at bounding box center [593, 718] width 289 height 16
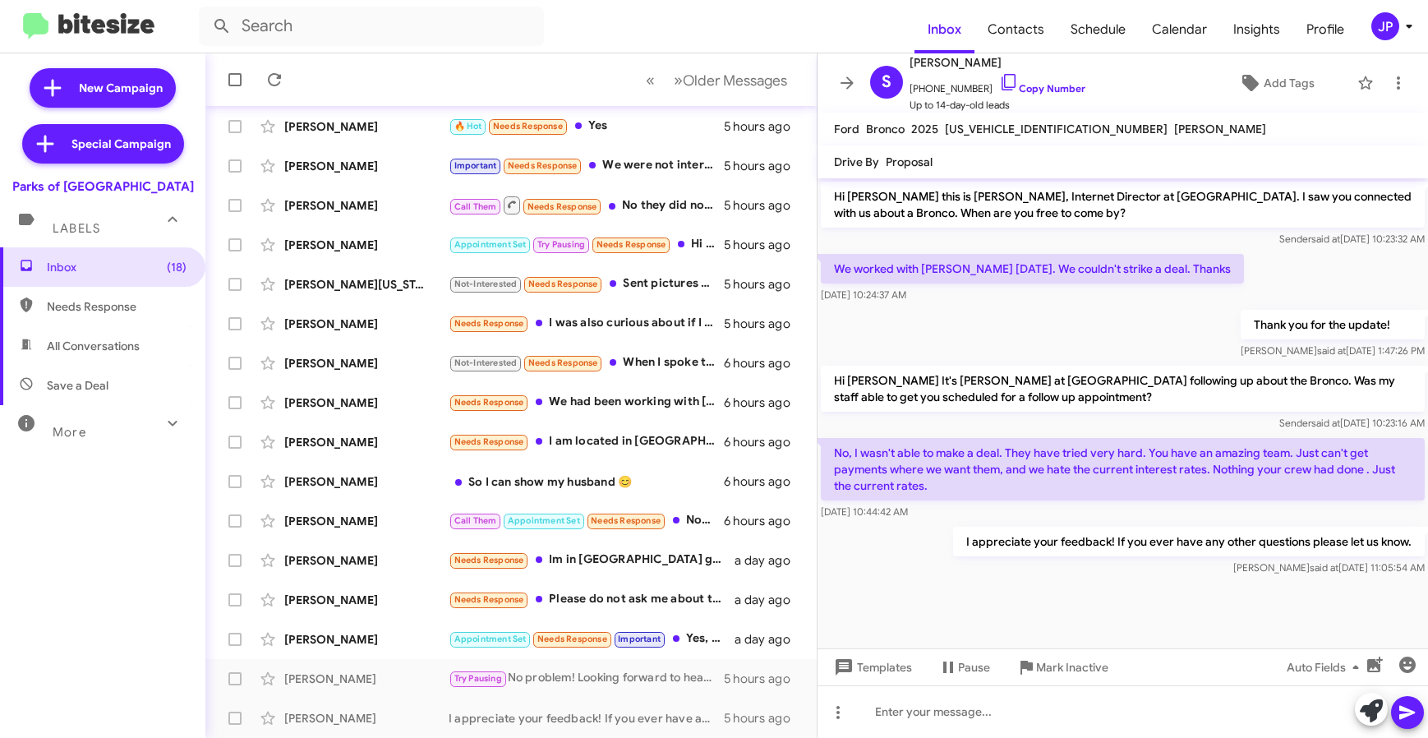
click at [1365, 16] on button "JP" at bounding box center [1384, 26] width 53 height 28
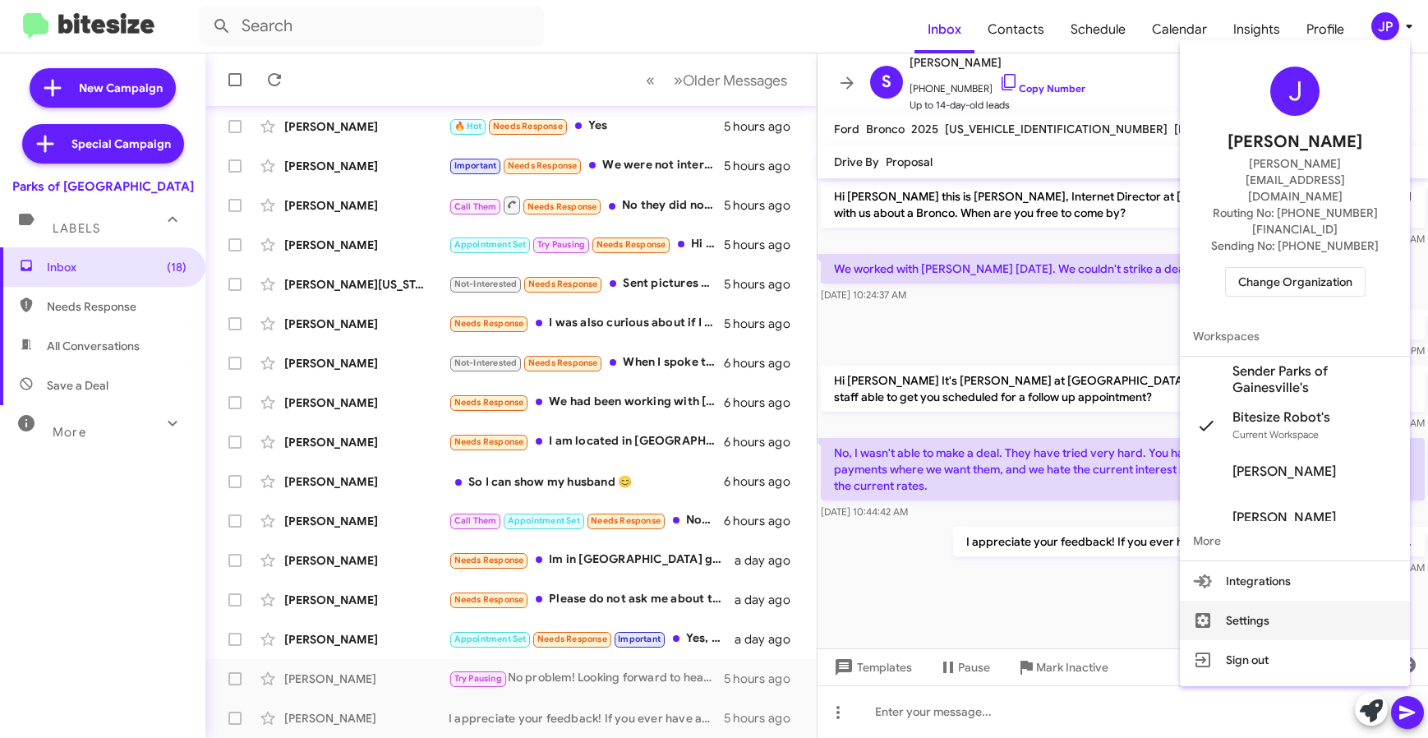
click at [1202, 601] on button "Settings" at bounding box center [1295, 620] width 230 height 39
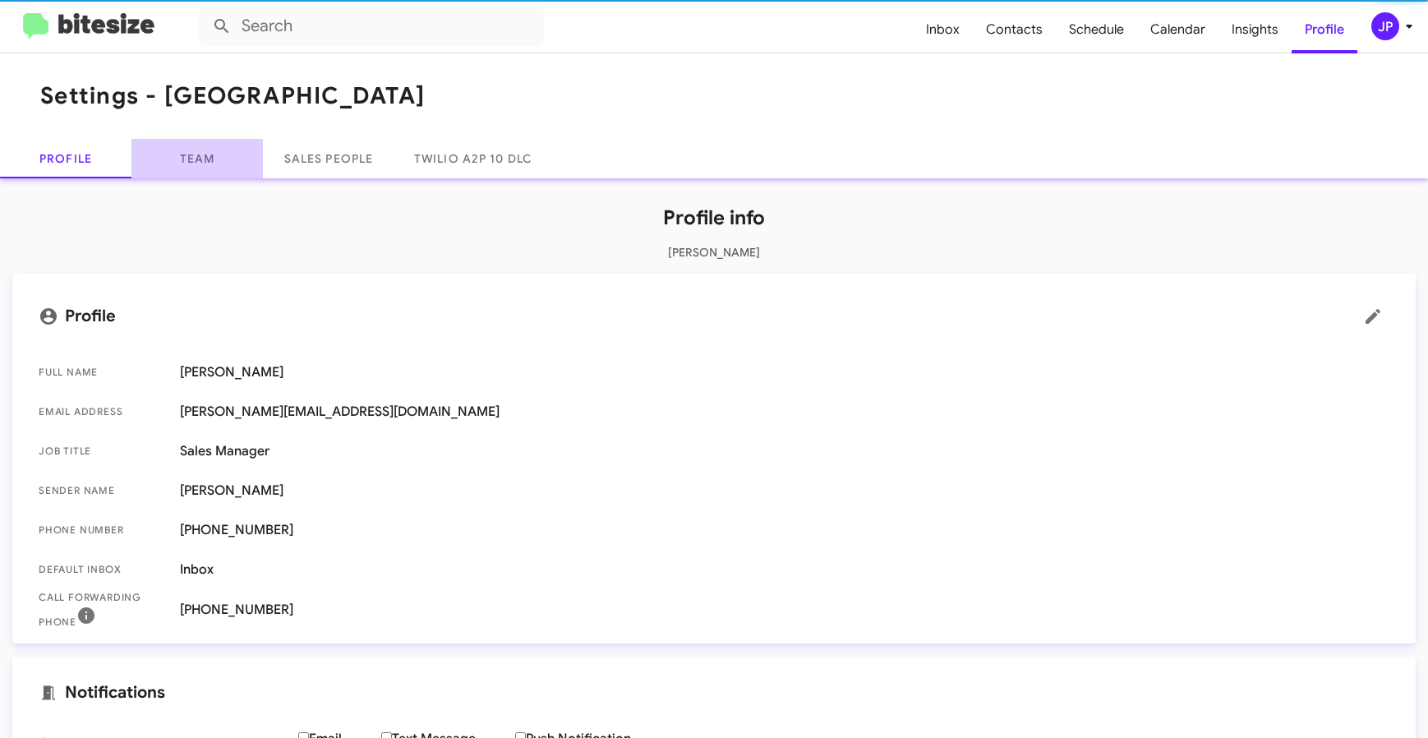
click at [229, 147] on link "Team" at bounding box center [196, 158] width 131 height 39
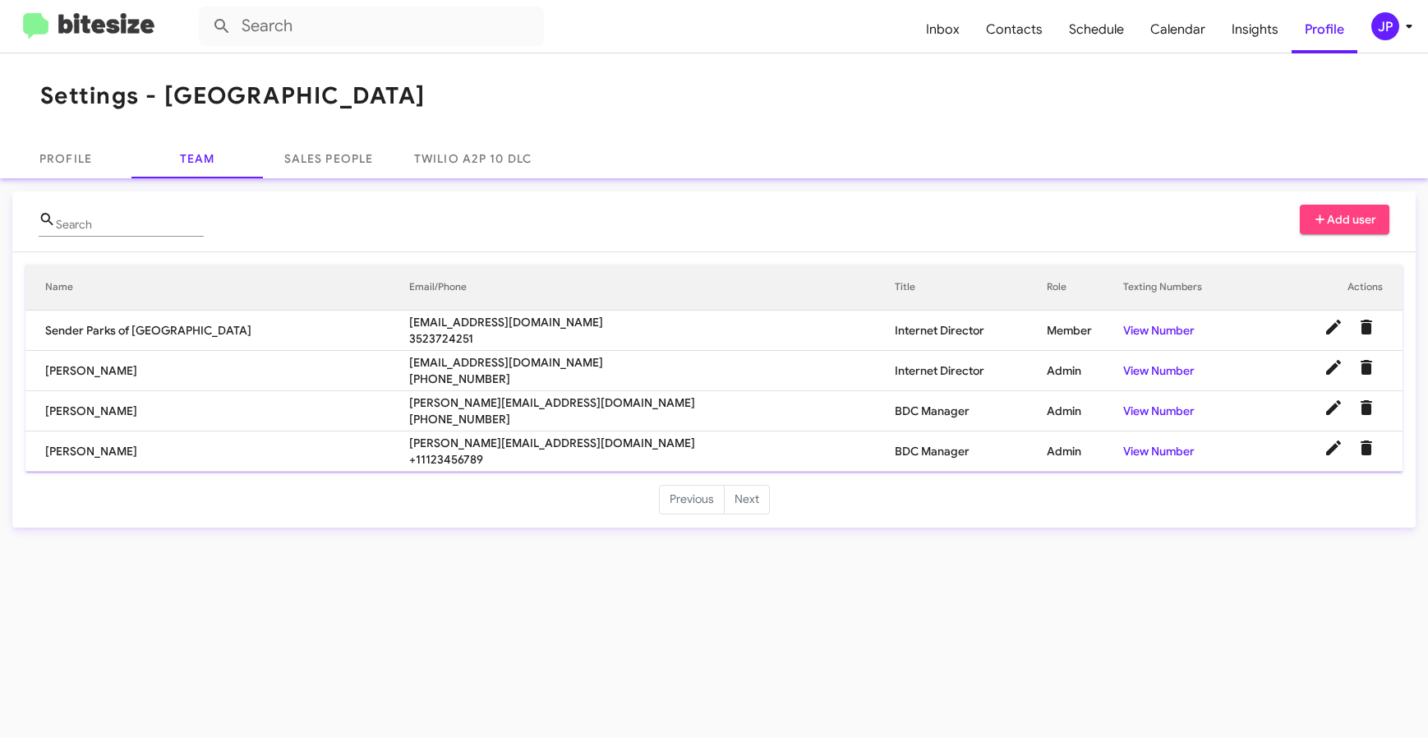
click at [100, 21] on img at bounding box center [88, 26] width 131 height 27
